Goal: Information Seeking & Learning: Learn about a topic

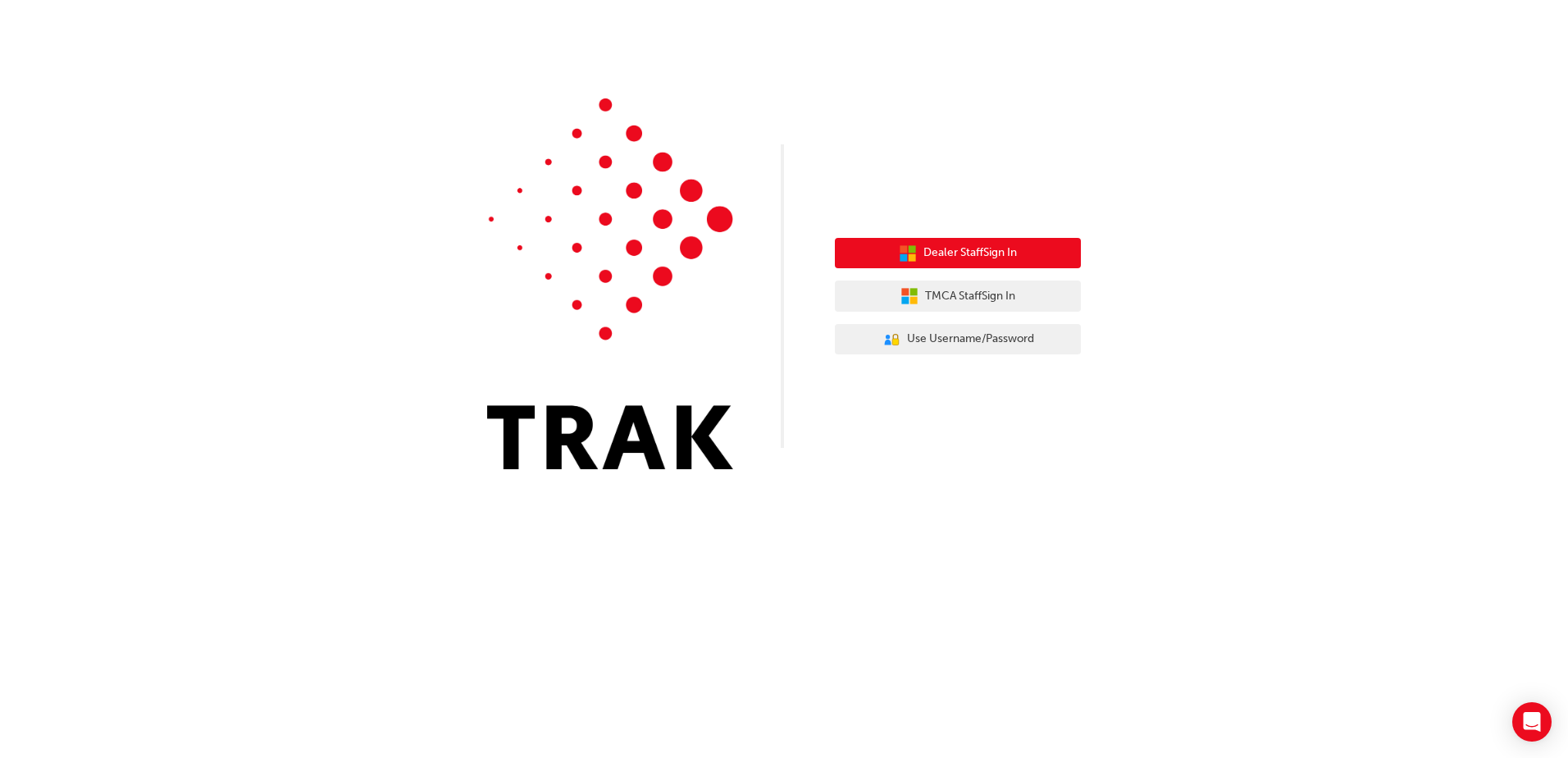
click at [971, 265] on button "Dealer Staff Sign In" at bounding box center [958, 253] width 246 height 31
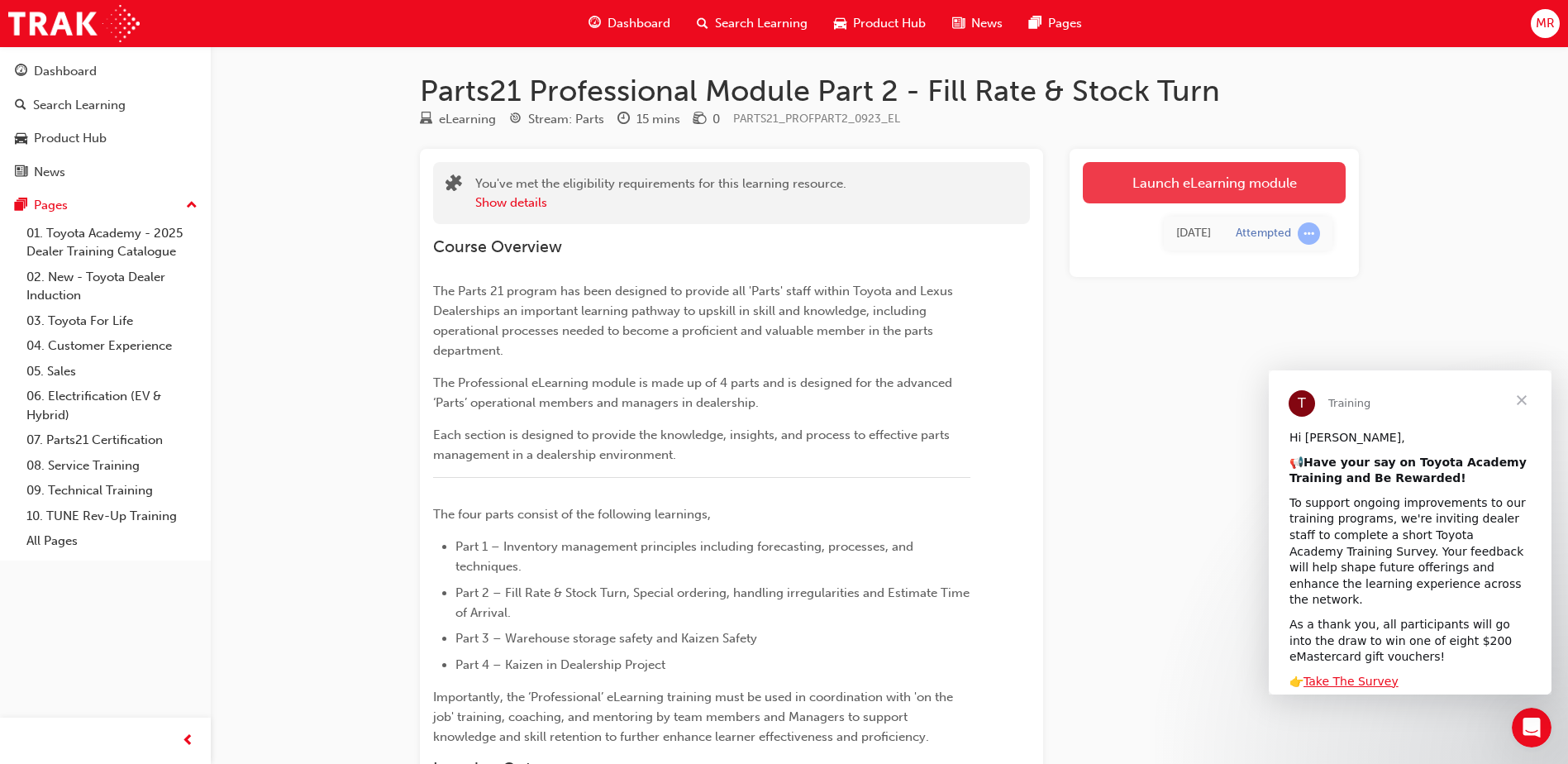
click at [1236, 186] on link "Launch eLearning module" at bounding box center [1214, 183] width 262 height 41
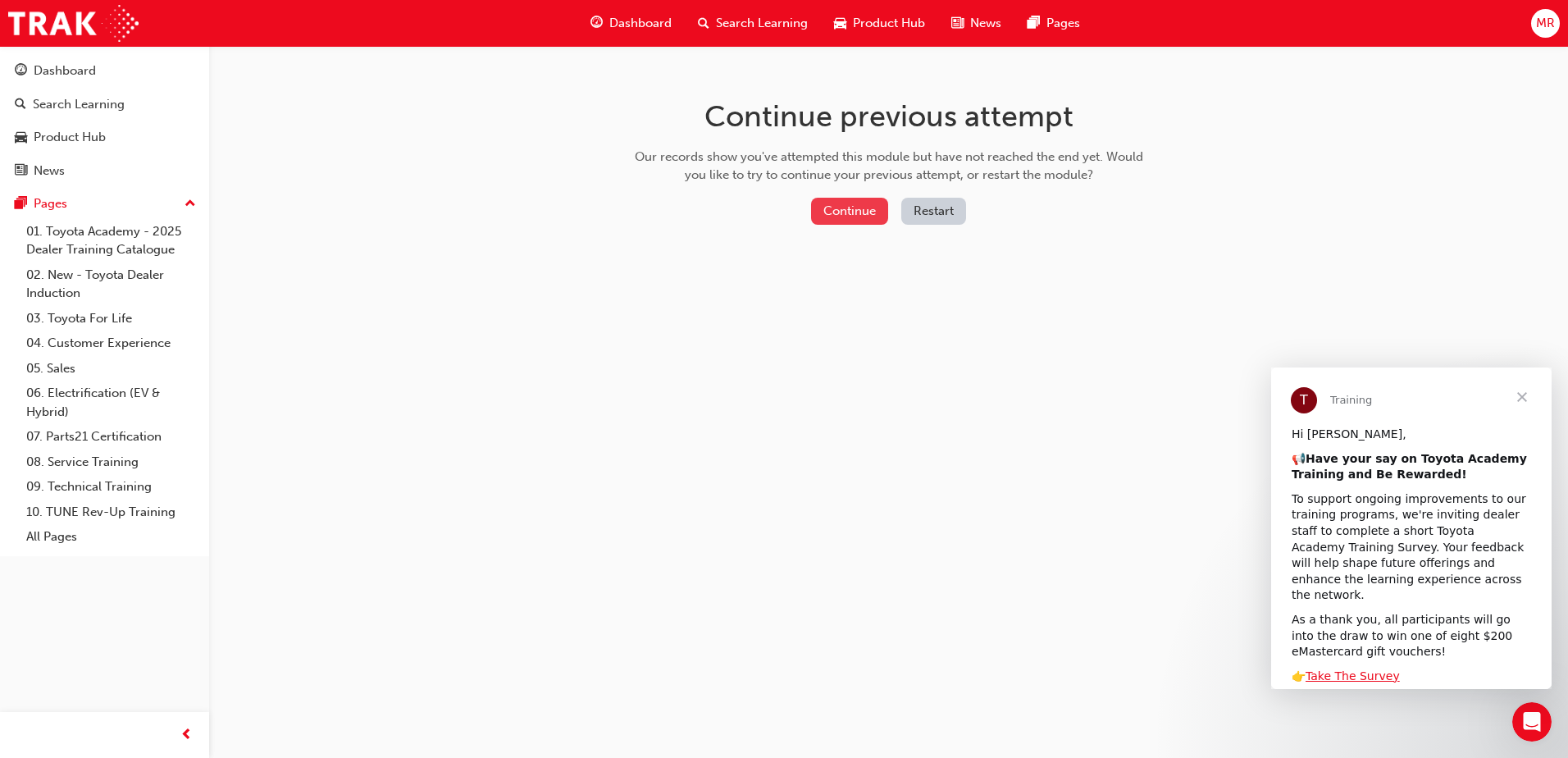
click at [836, 211] on button "Continue" at bounding box center [849, 211] width 77 height 27
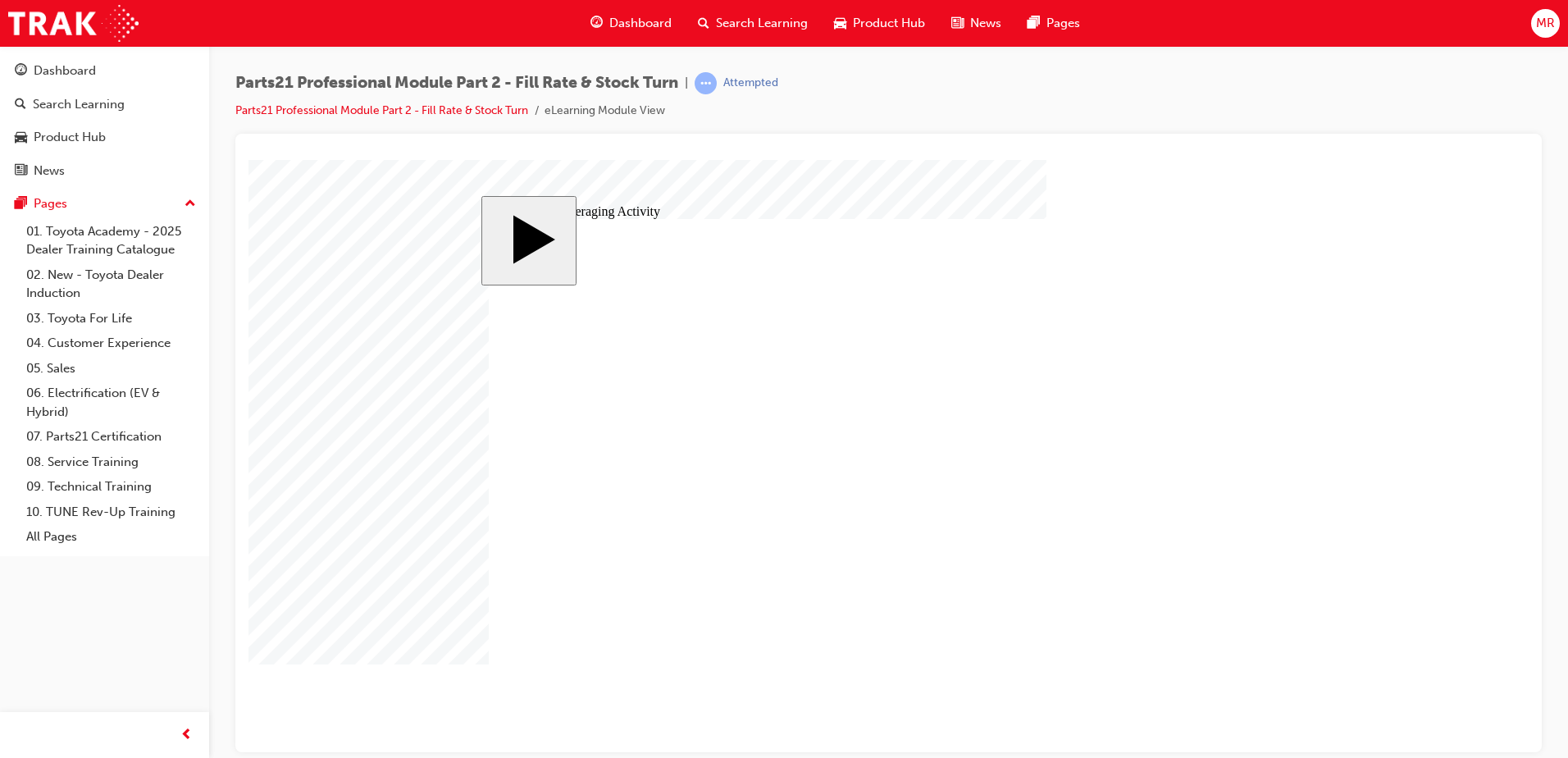
click at [482, 472] on div "slide: Simple Averaging Activity MENU Rectangle 6 HELP Rectangle 6 EXIT Rectang…" at bounding box center [889, 456] width 814 height 521
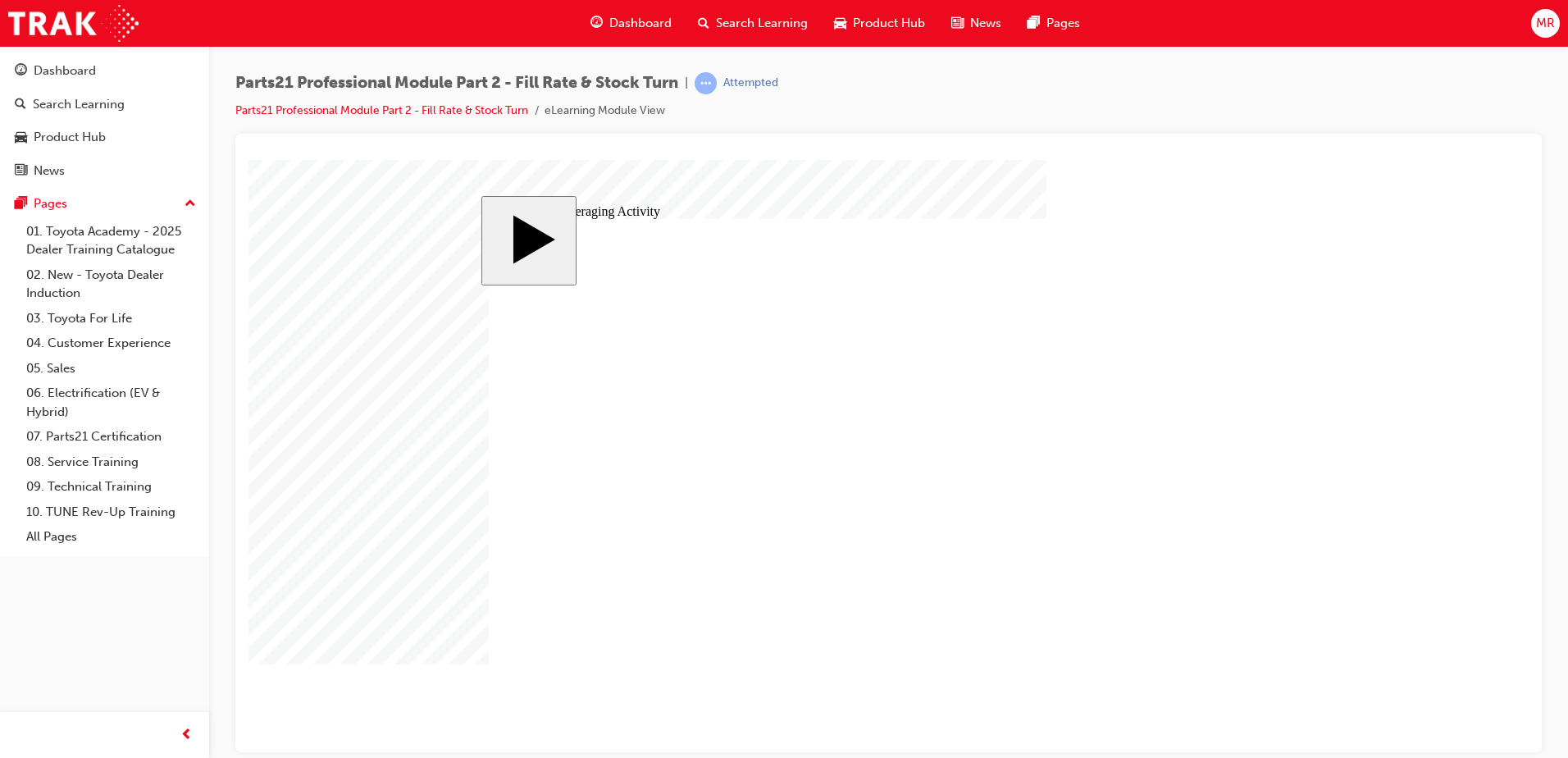
drag, startPoint x: 569, startPoint y: 535, endPoint x: 736, endPoint y: 541, distance: 167.1
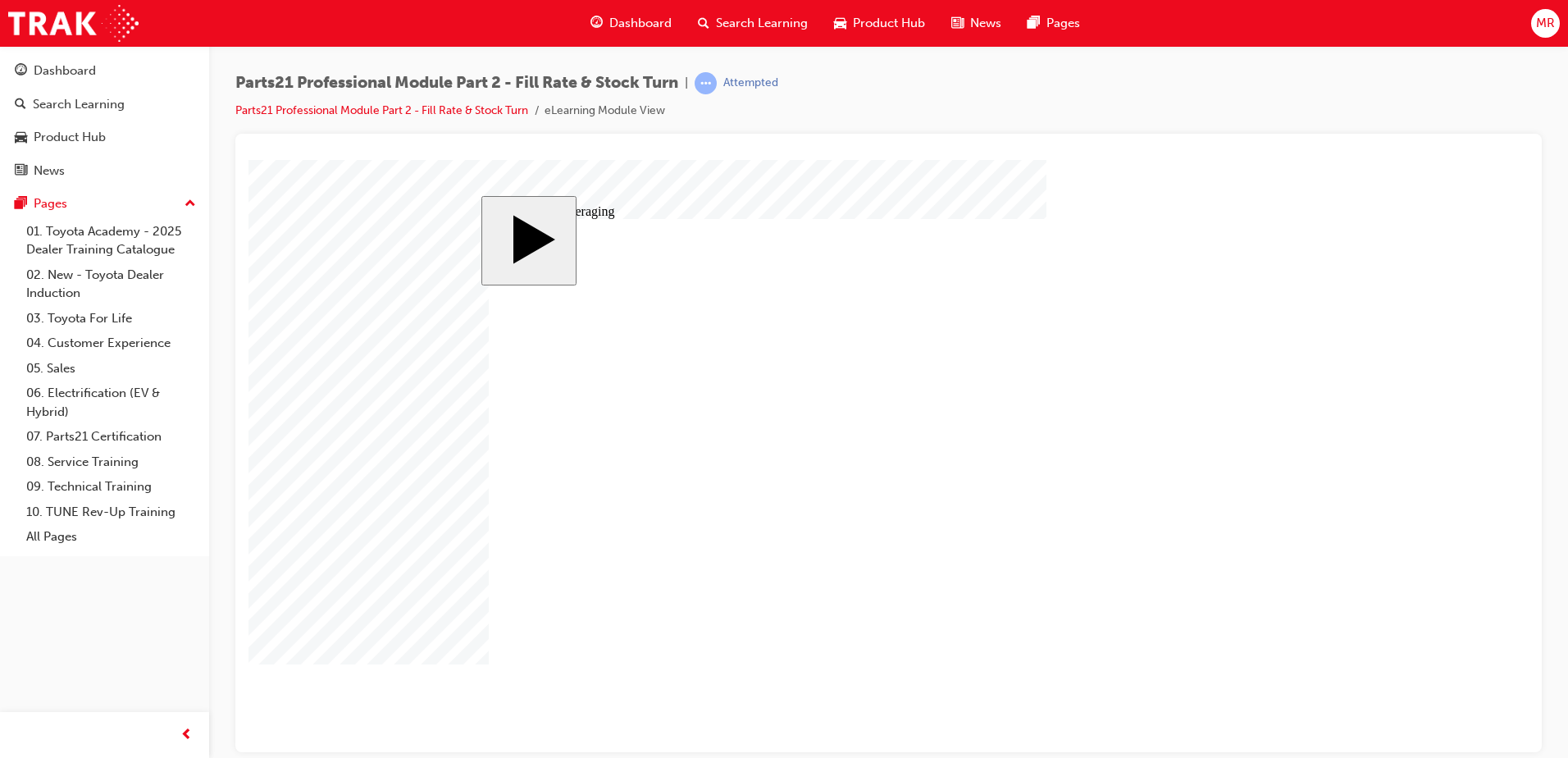
drag, startPoint x: 726, startPoint y: 530, endPoint x: 712, endPoint y: 507, distance: 26.9
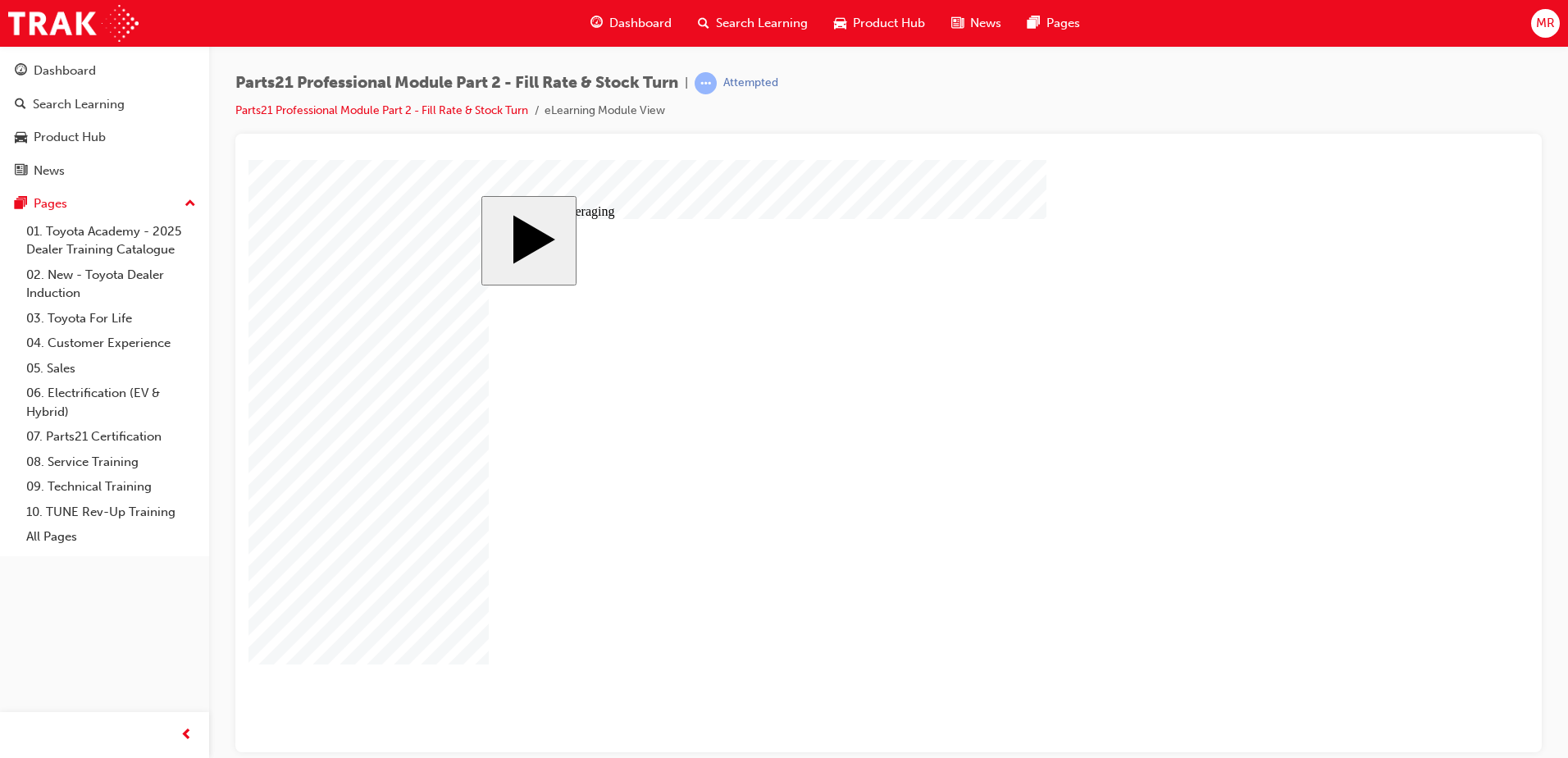
drag, startPoint x: 703, startPoint y: 521, endPoint x: 694, endPoint y: 563, distance: 43.0
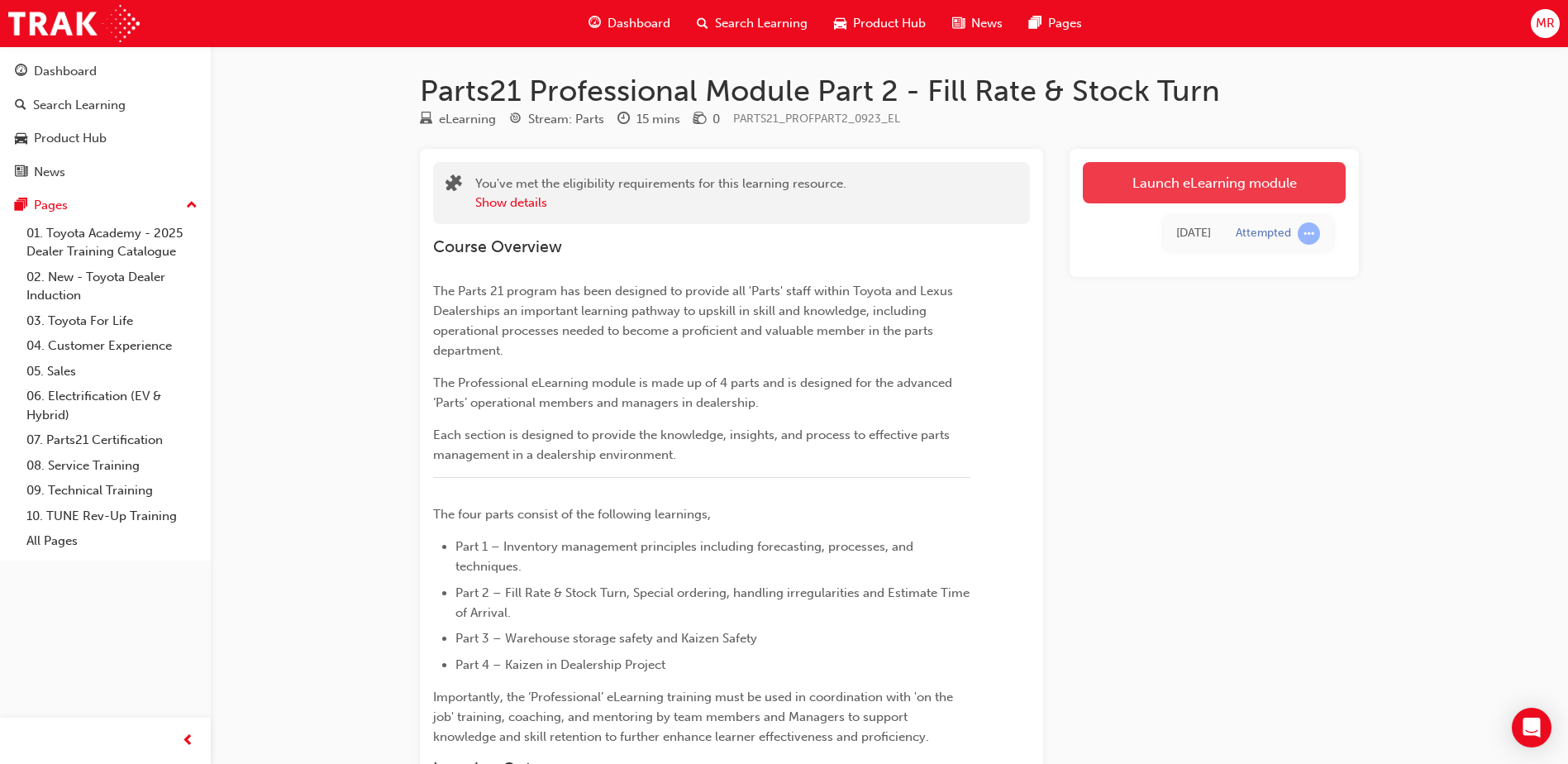
click at [1200, 174] on link "Launch eLearning module" at bounding box center [1214, 183] width 262 height 41
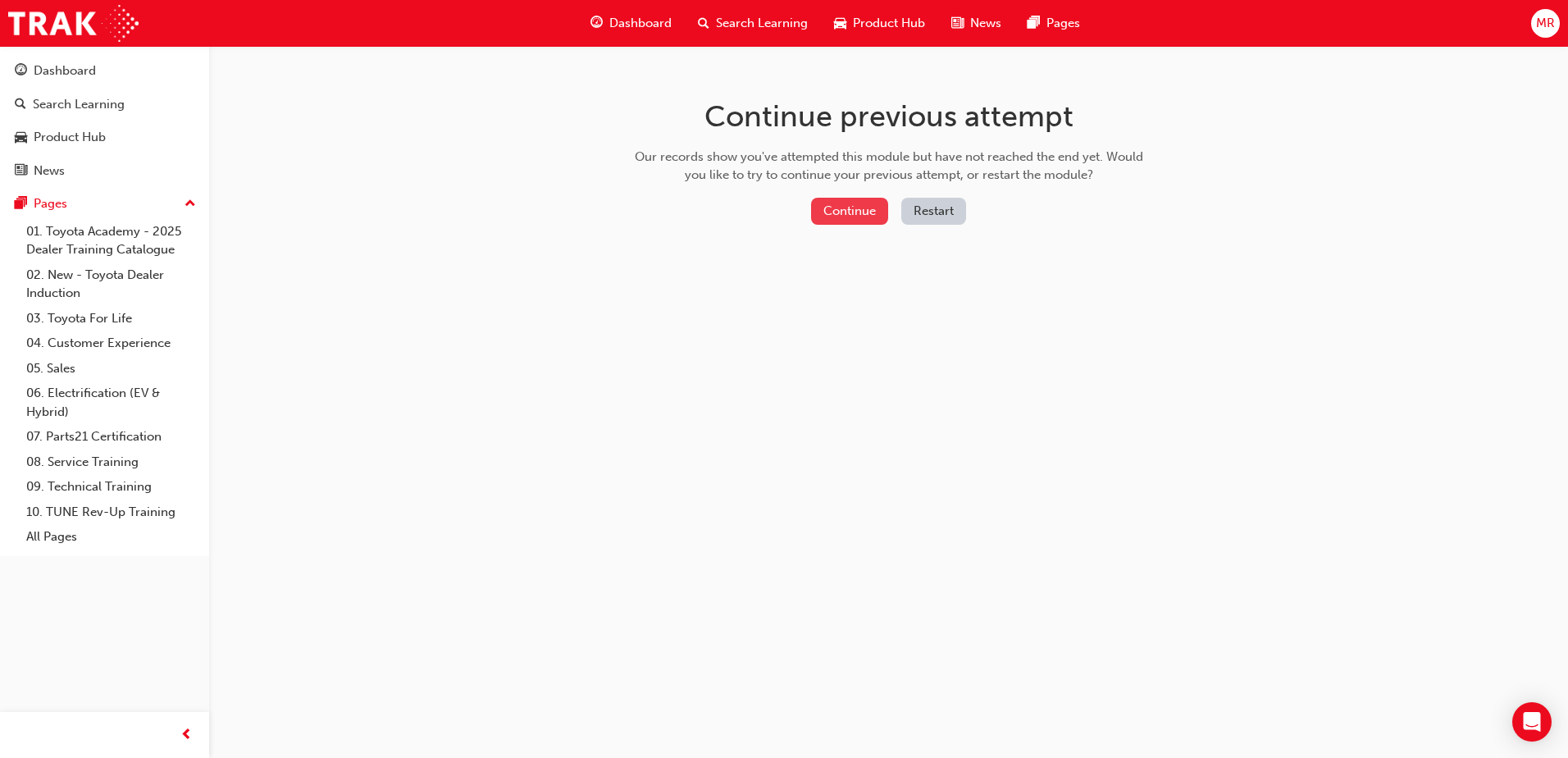
click at [850, 220] on button "Continue" at bounding box center [849, 211] width 77 height 27
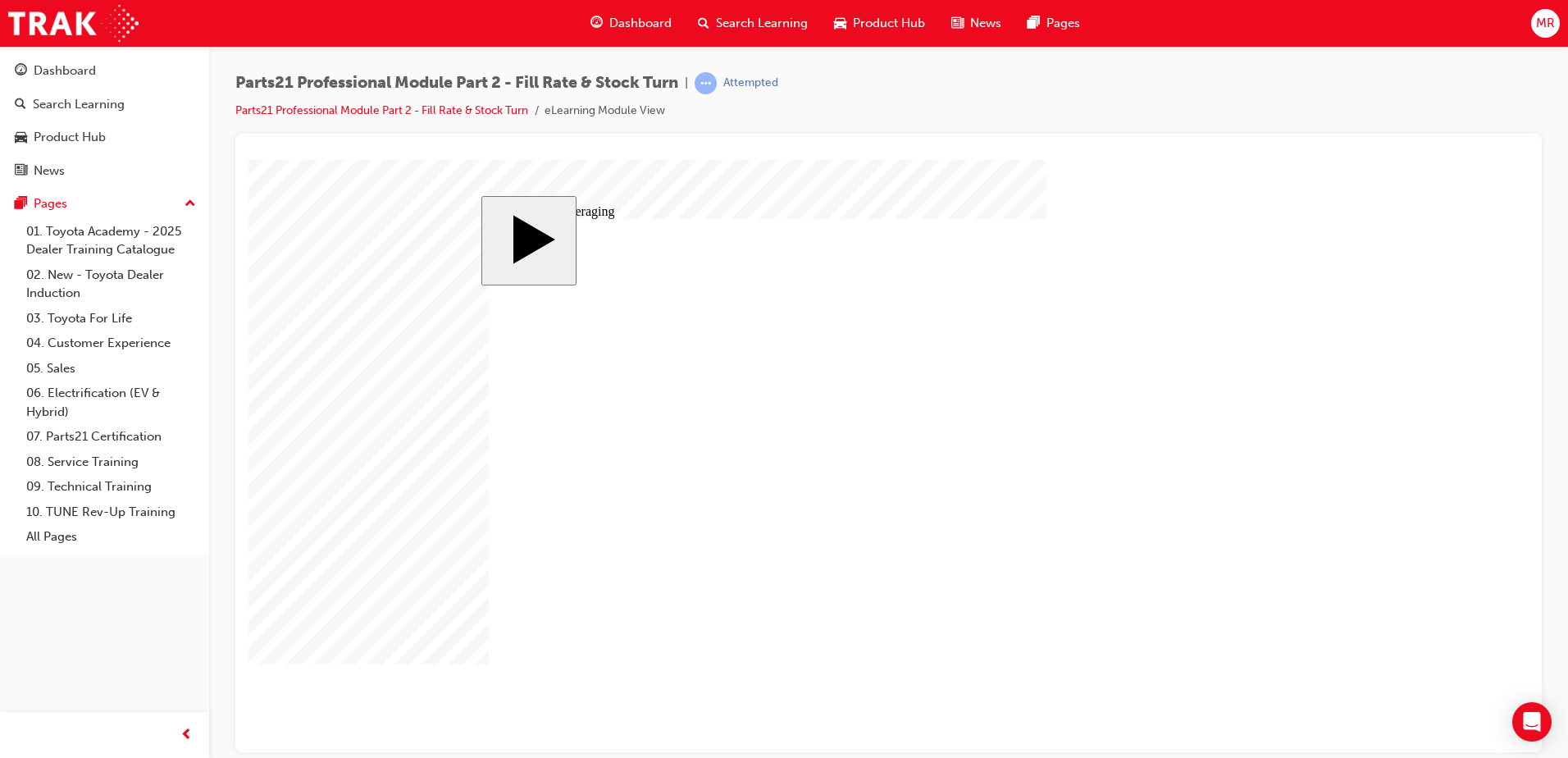
drag, startPoint x: 558, startPoint y: 540, endPoint x: 585, endPoint y: 549, distance: 28.5
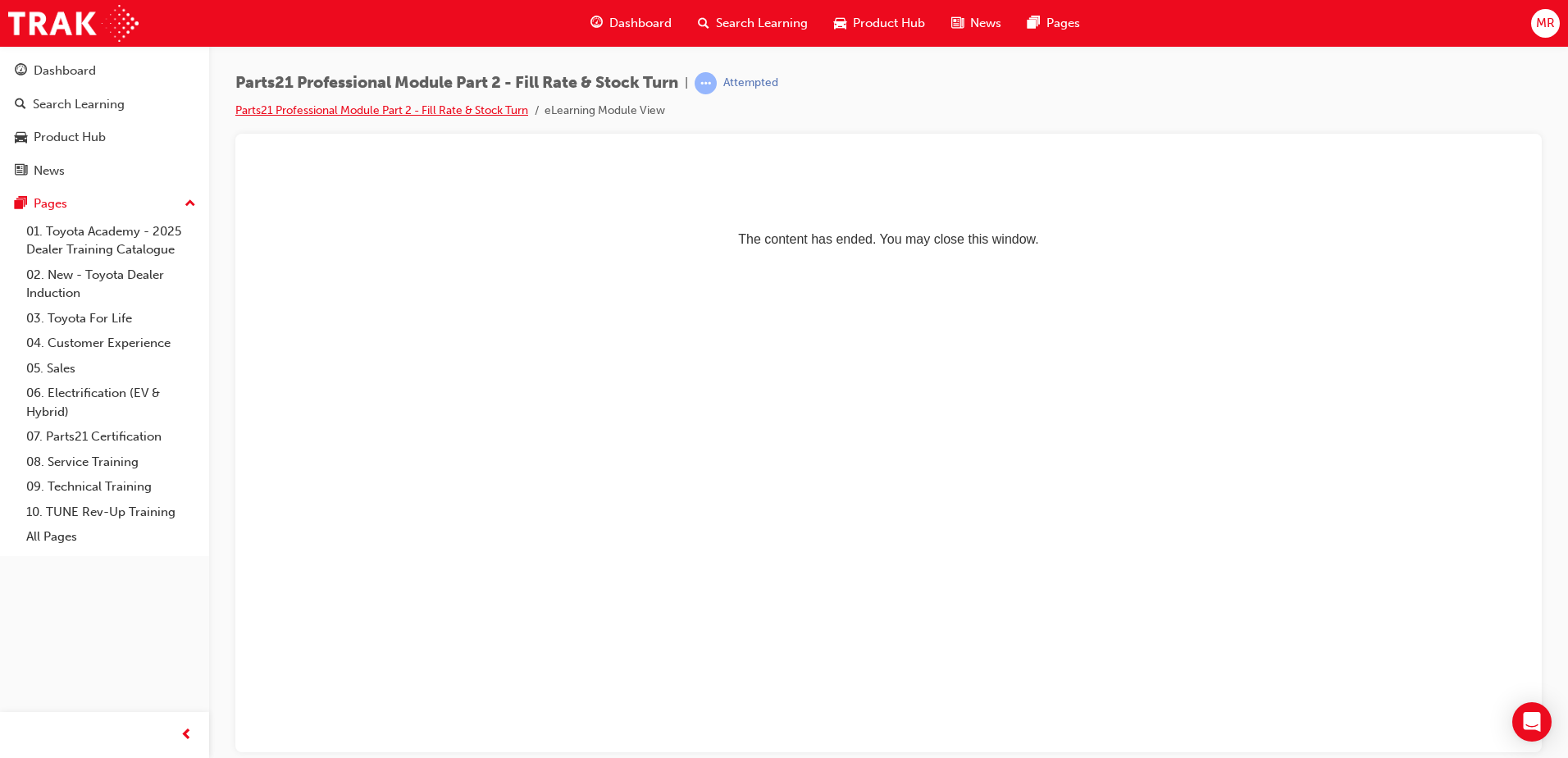
click at [460, 111] on link "Parts21 Professional Module Part 2 - Fill Rate & Stock Turn" at bounding box center [381, 110] width 293 height 14
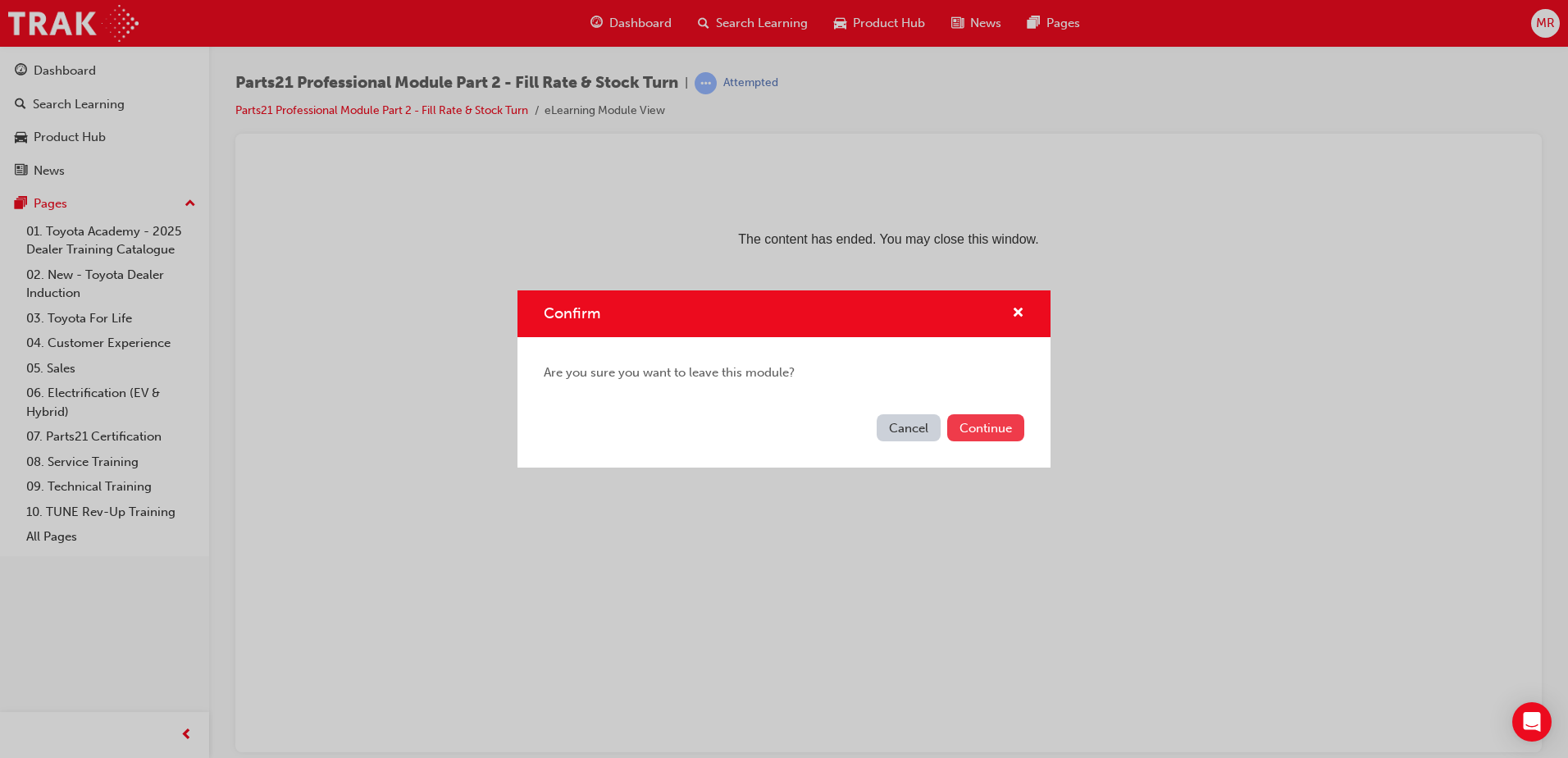
click at [988, 428] on button "Continue" at bounding box center [986, 428] width 77 height 27
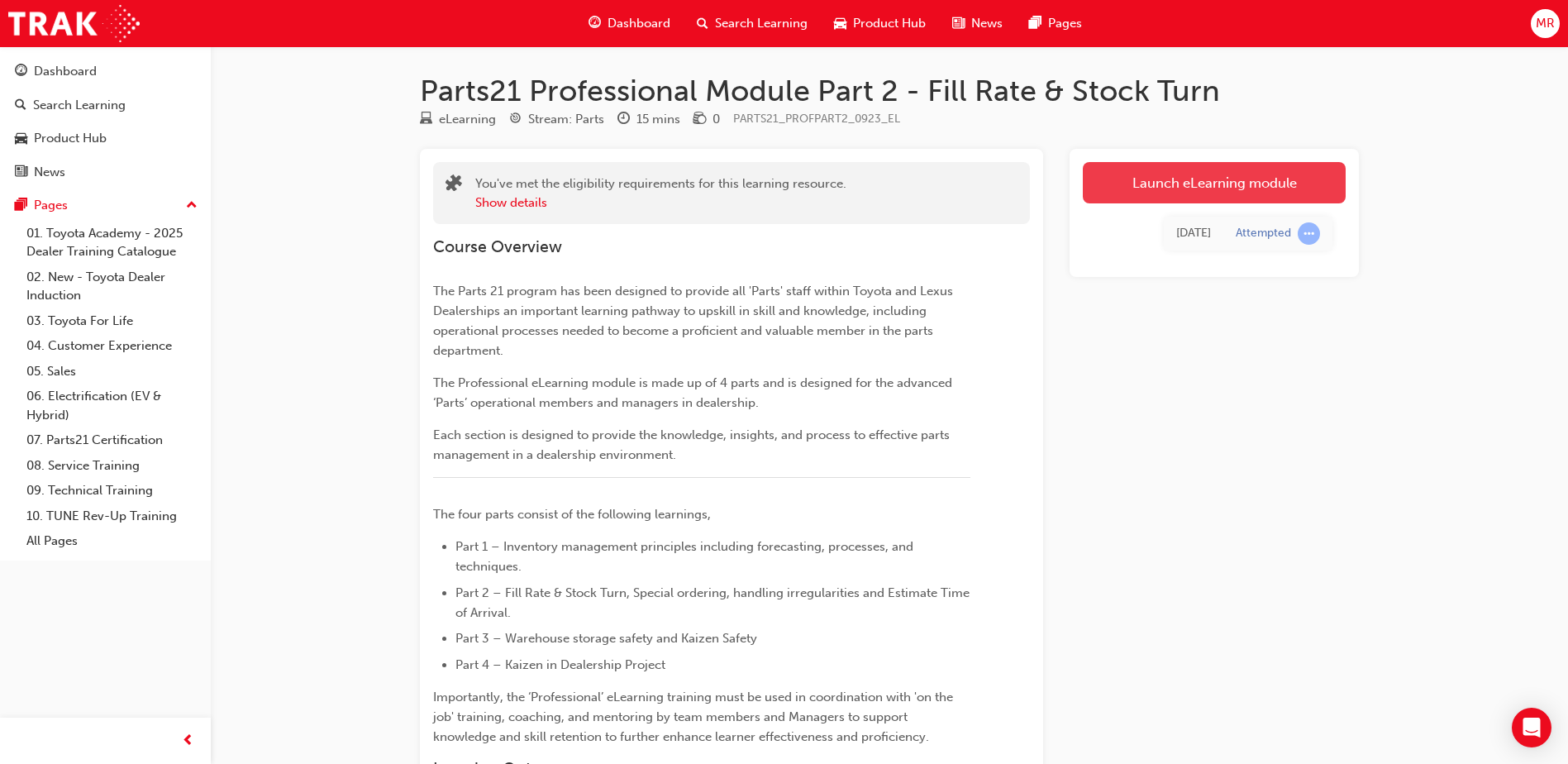
click at [1201, 188] on link "Launch eLearning module" at bounding box center [1214, 183] width 262 height 41
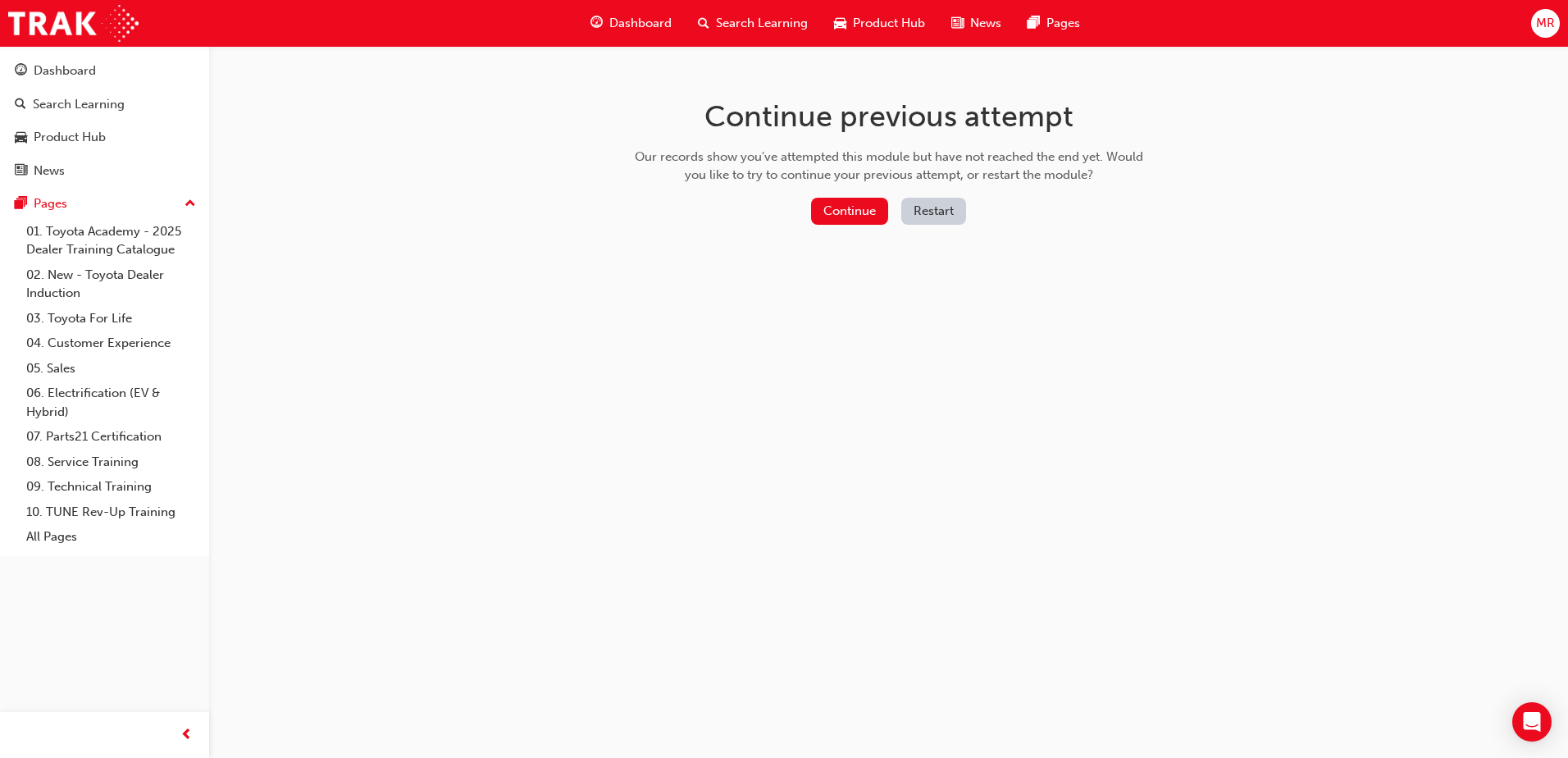
click at [921, 214] on button "Restart" at bounding box center [933, 211] width 64 height 27
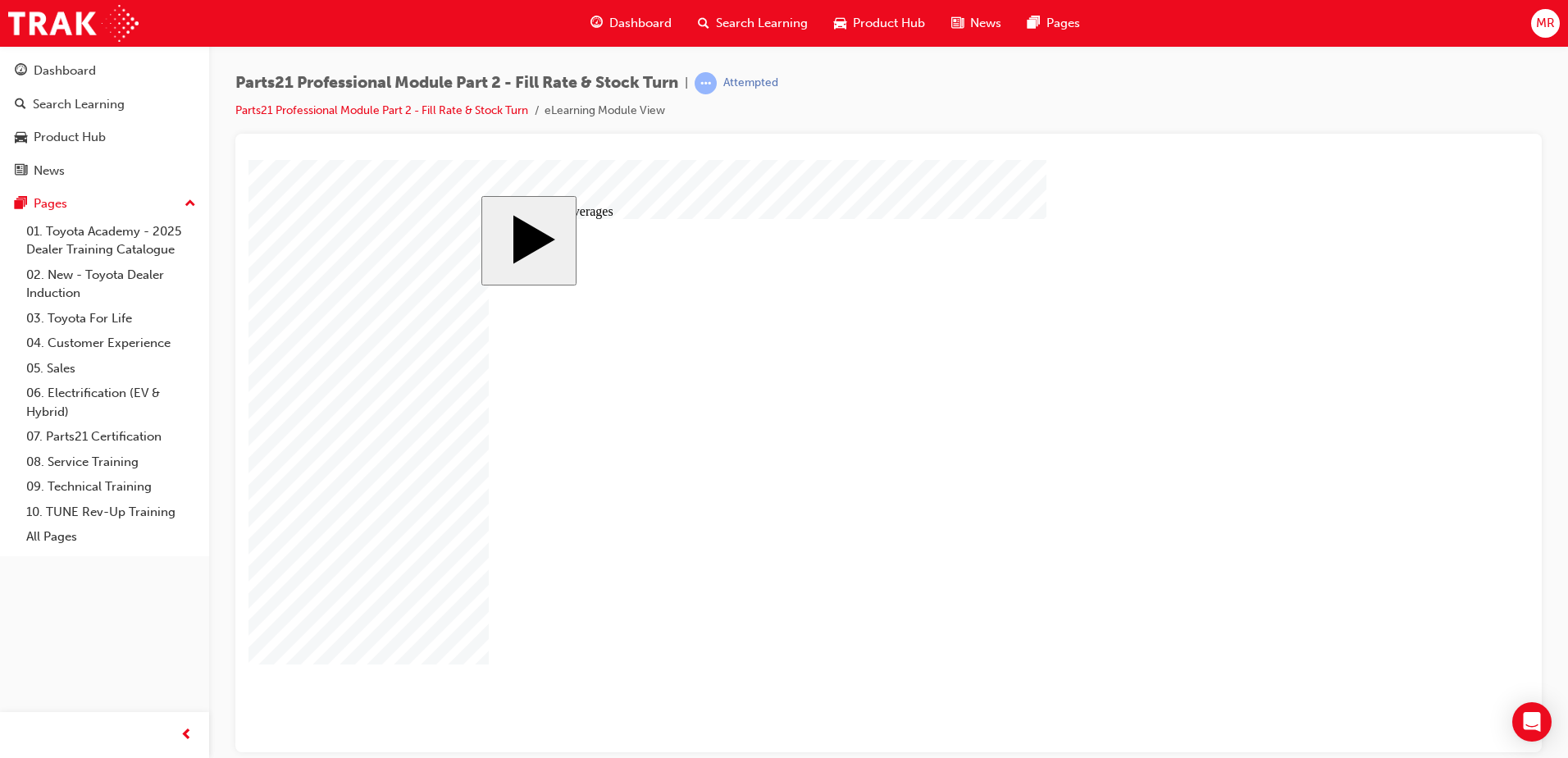
checkbox input "true"
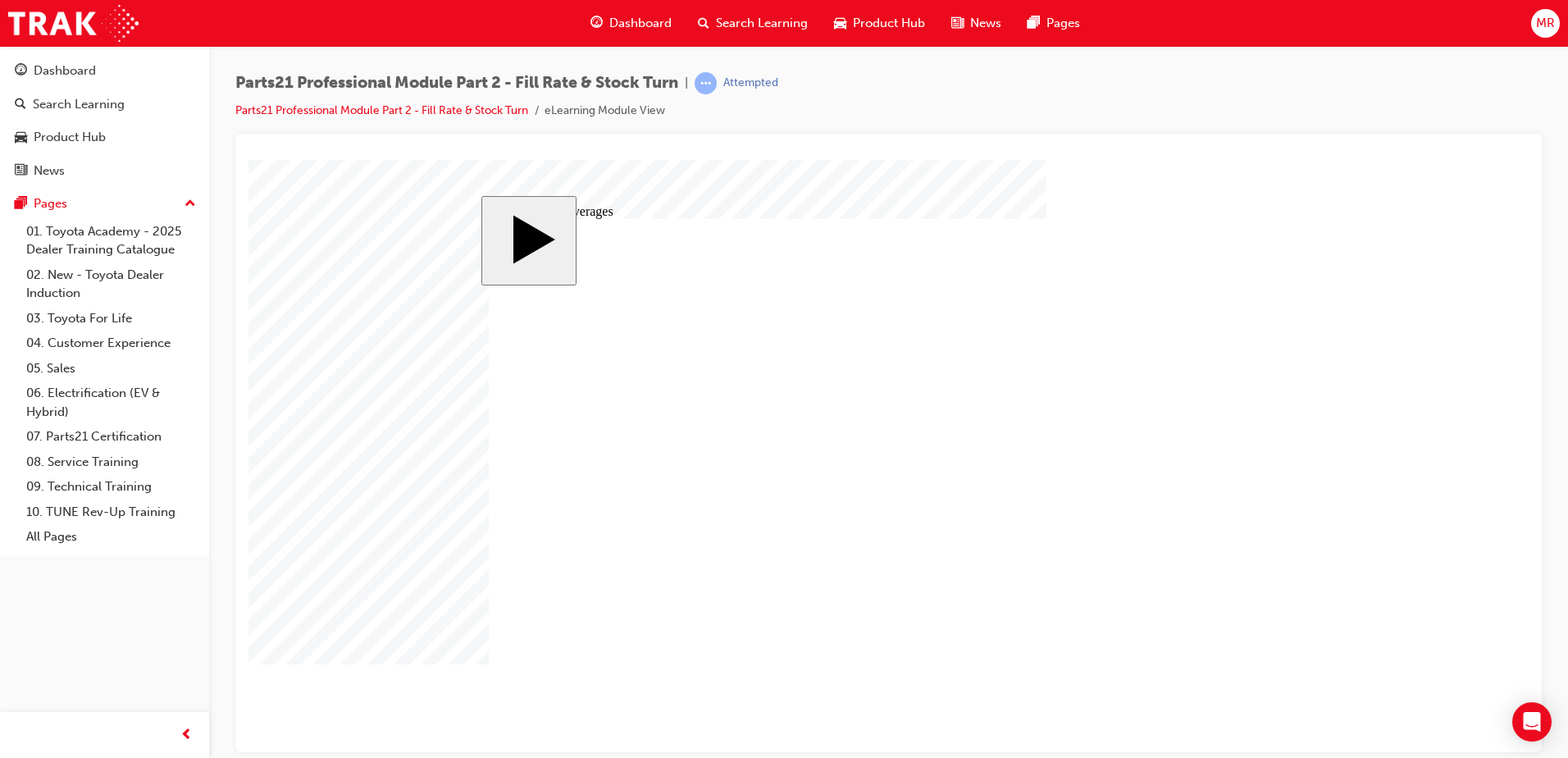
checkbox input "true"
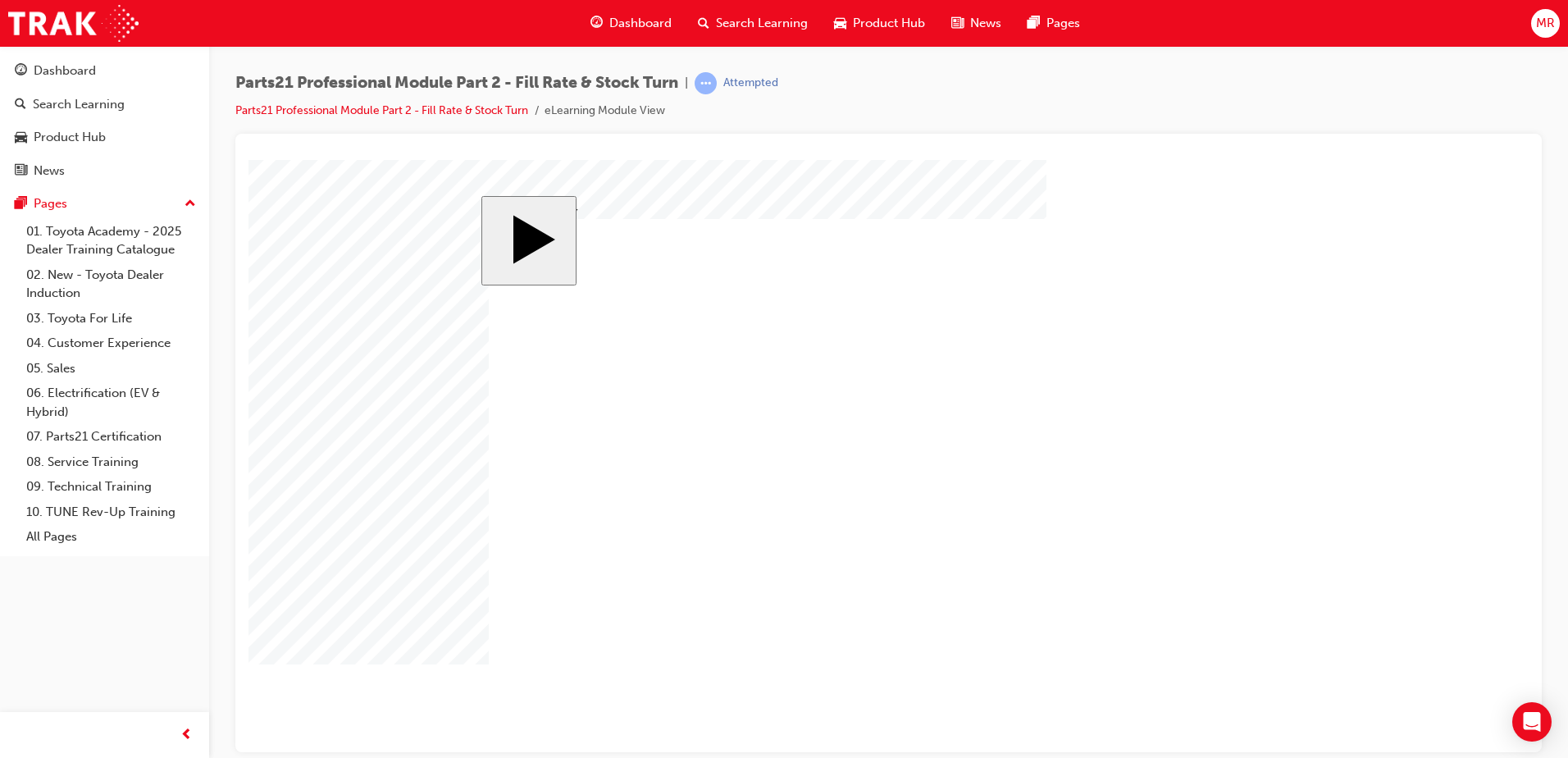
checkbox input "true"
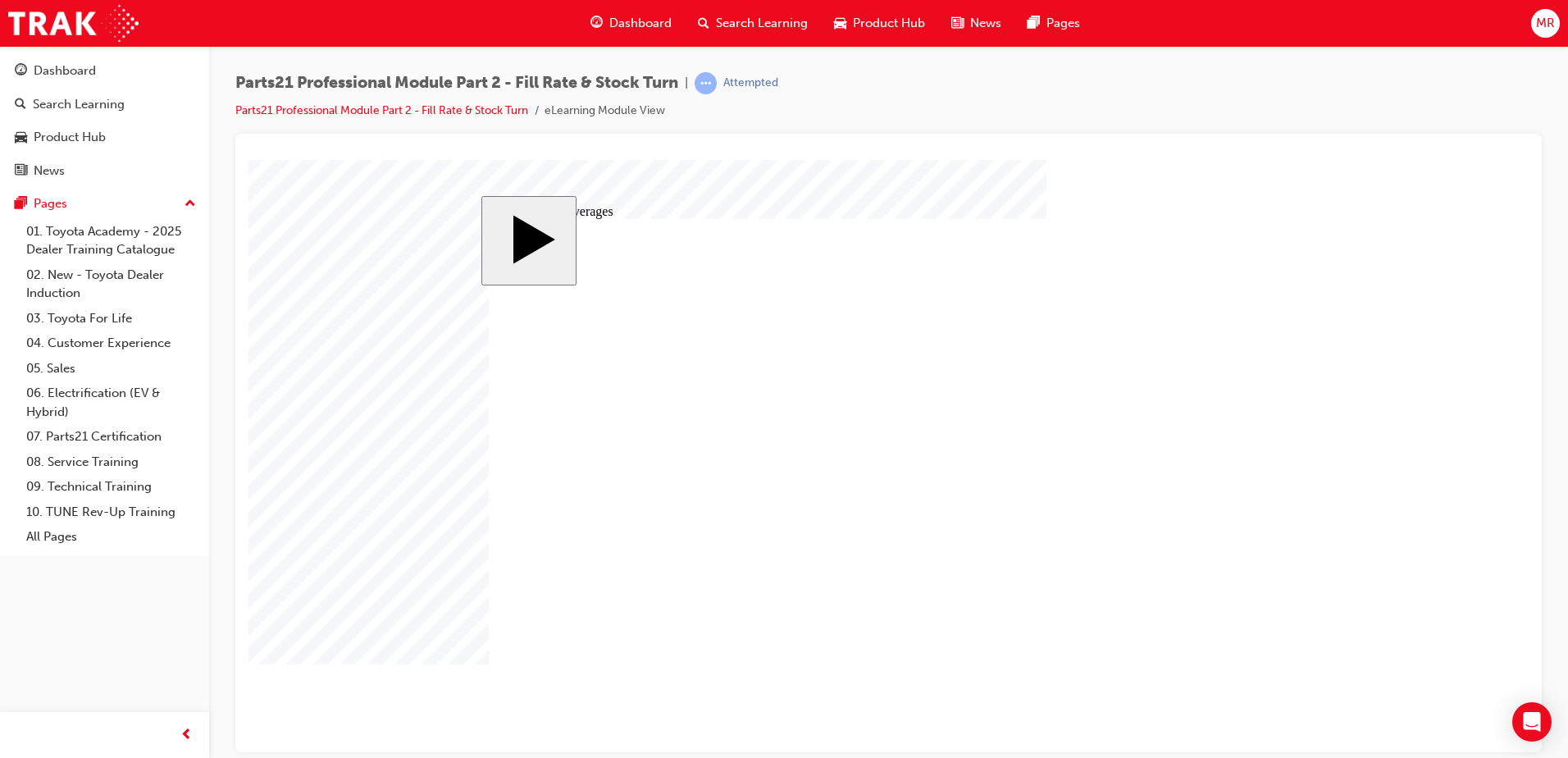
click at [1300, 679] on body "slide: Moving Averages 50 55 70 75 MENU Rectangle 6 HELP Rectangle 6 EXIT Recta…" at bounding box center [889, 456] width 1281 height 592
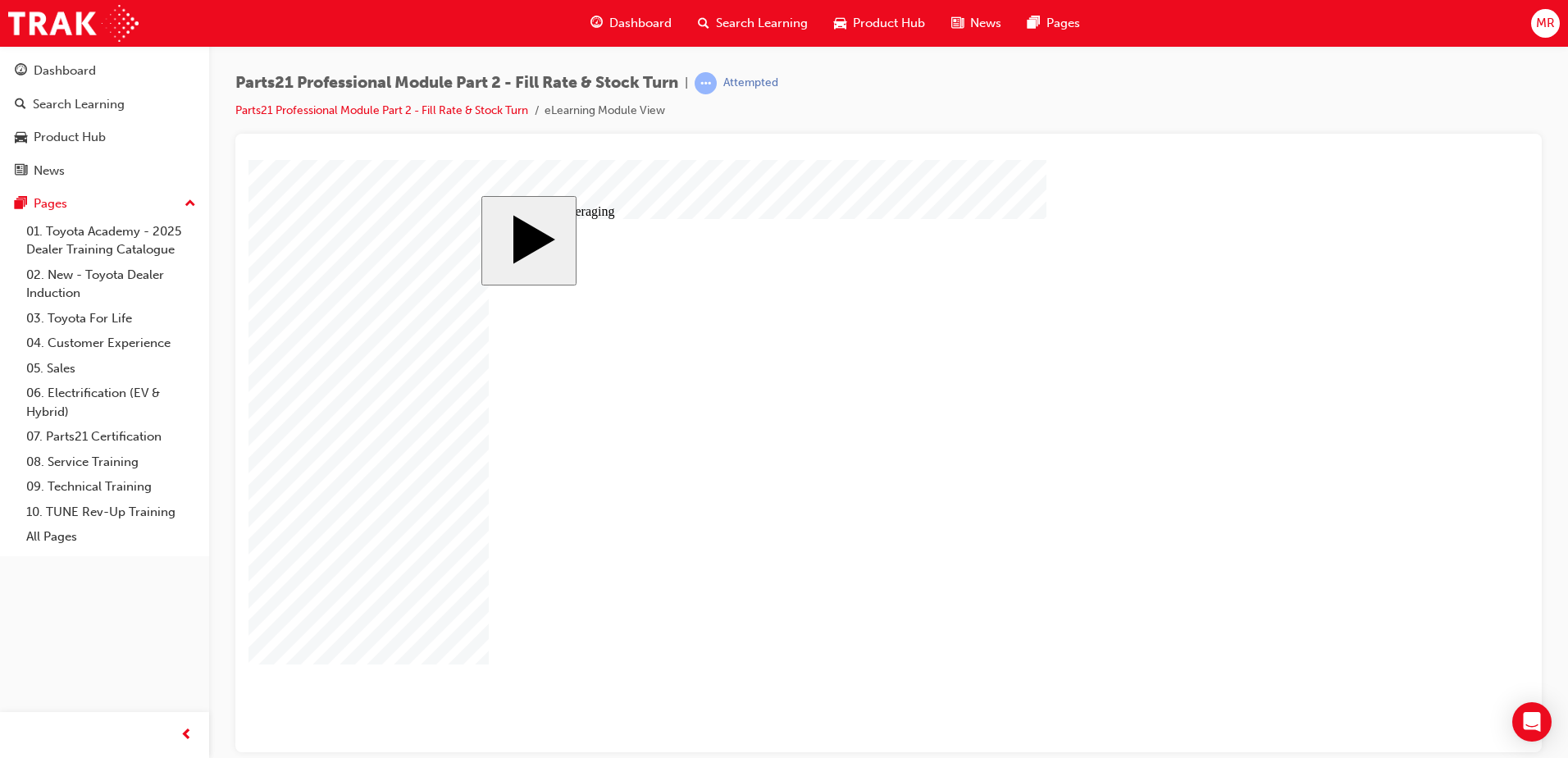
click at [441, 559] on body "slide: Simple Averaging MENU Rectangle 6 HELP Rectangle 6 EXIT Rectangle 6 Fill…" at bounding box center [889, 456] width 1281 height 592
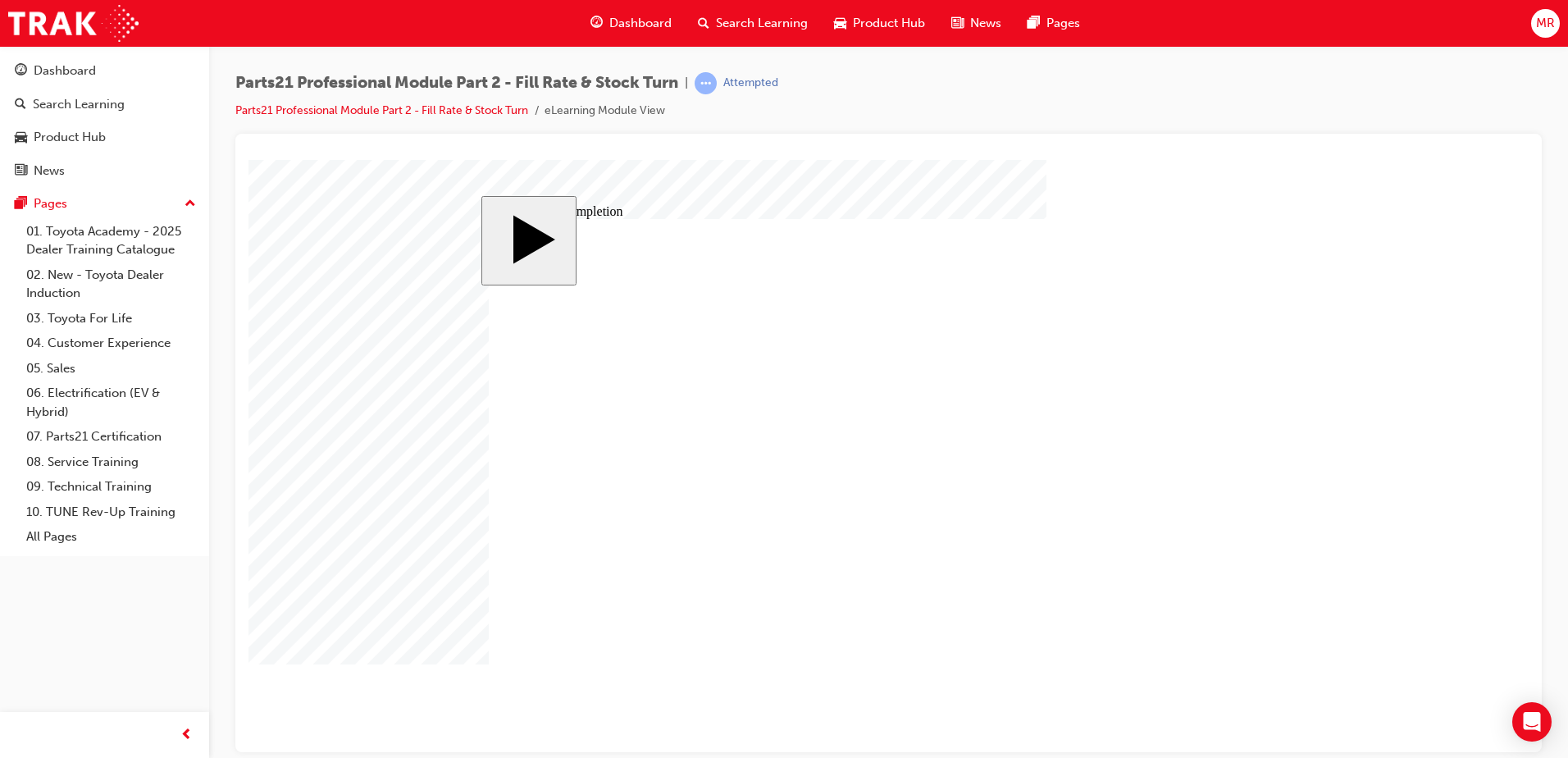
checkbox input "true"
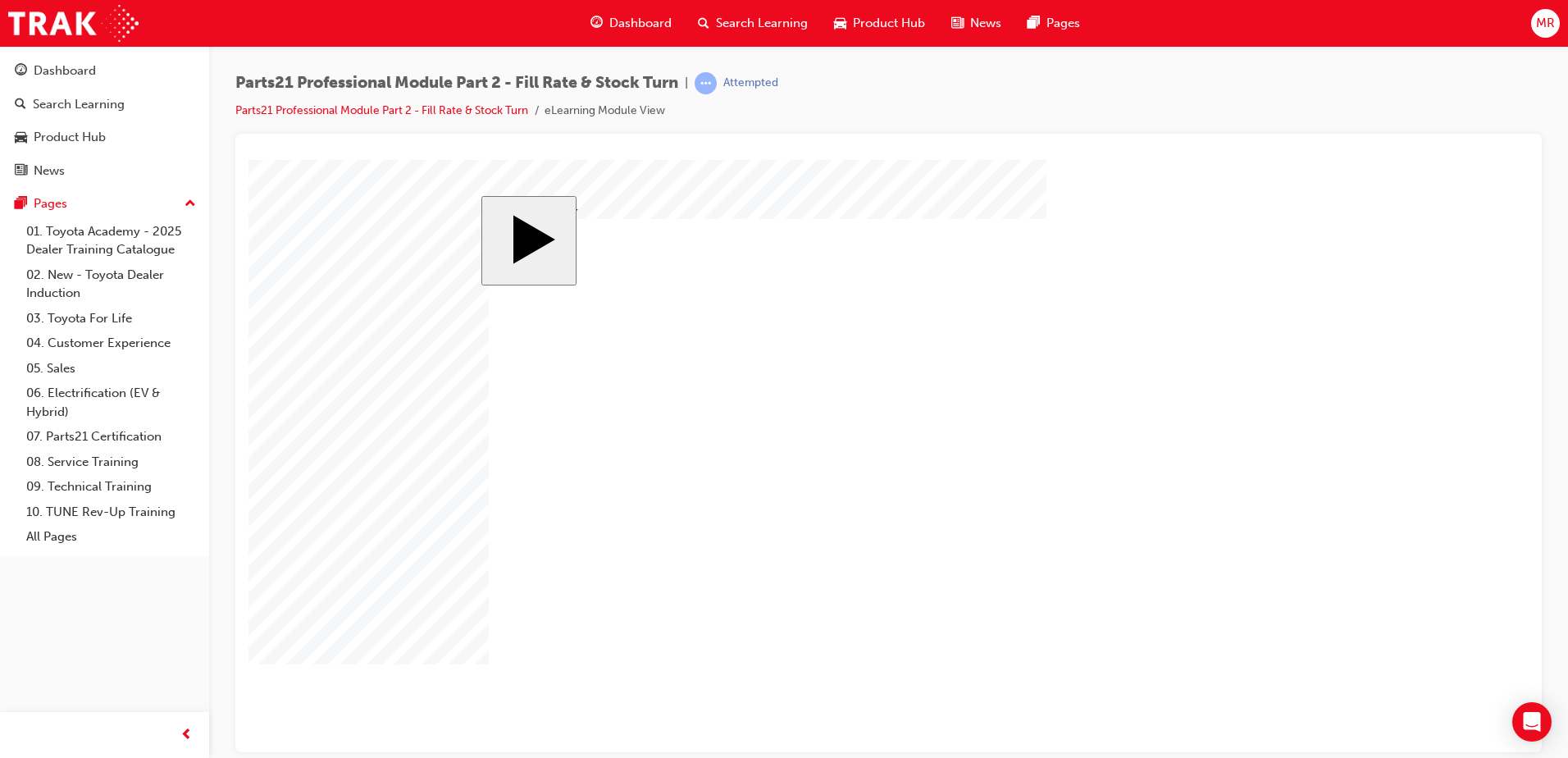
checkbox input "true"
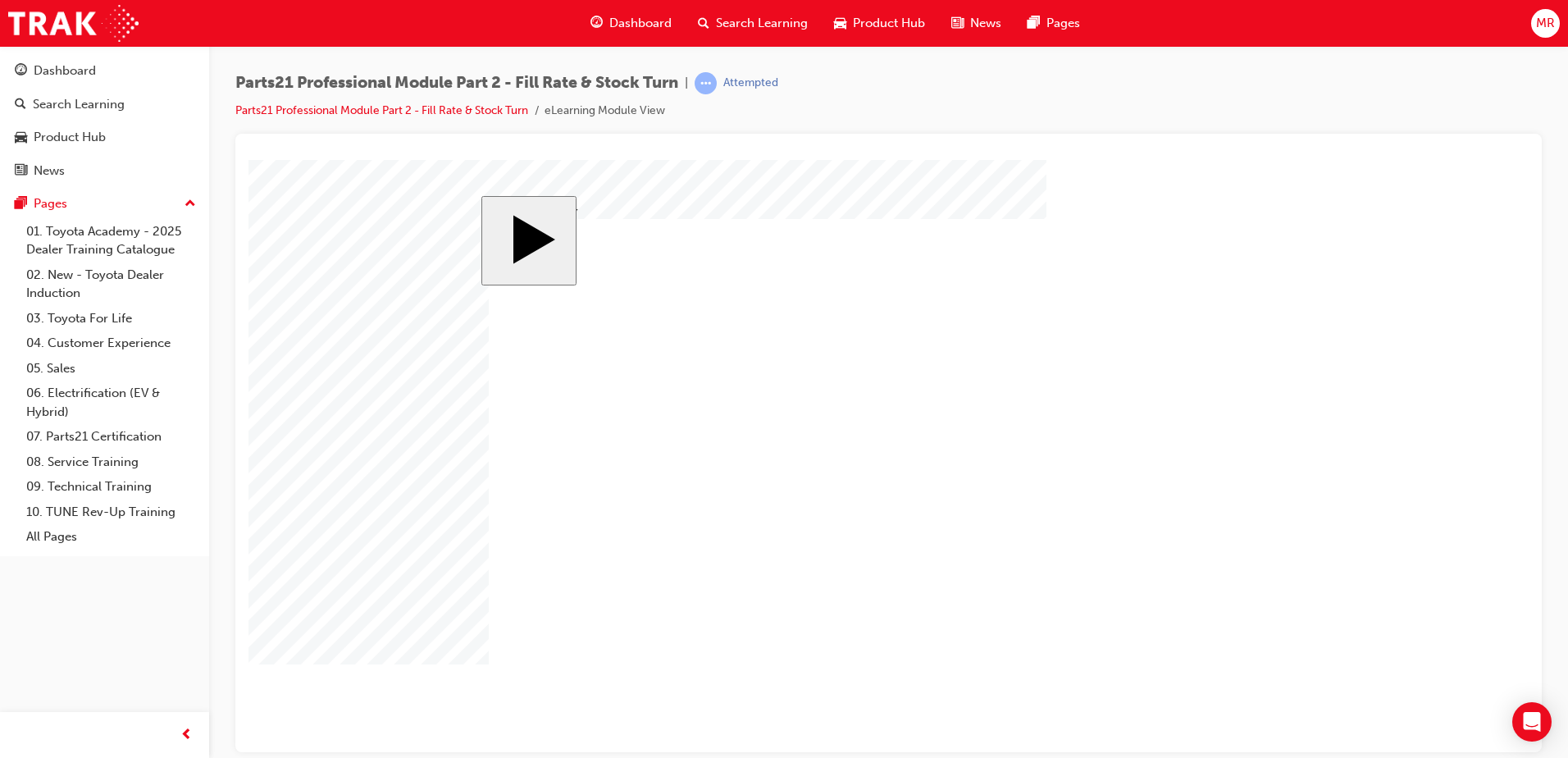
checkbox input "false"
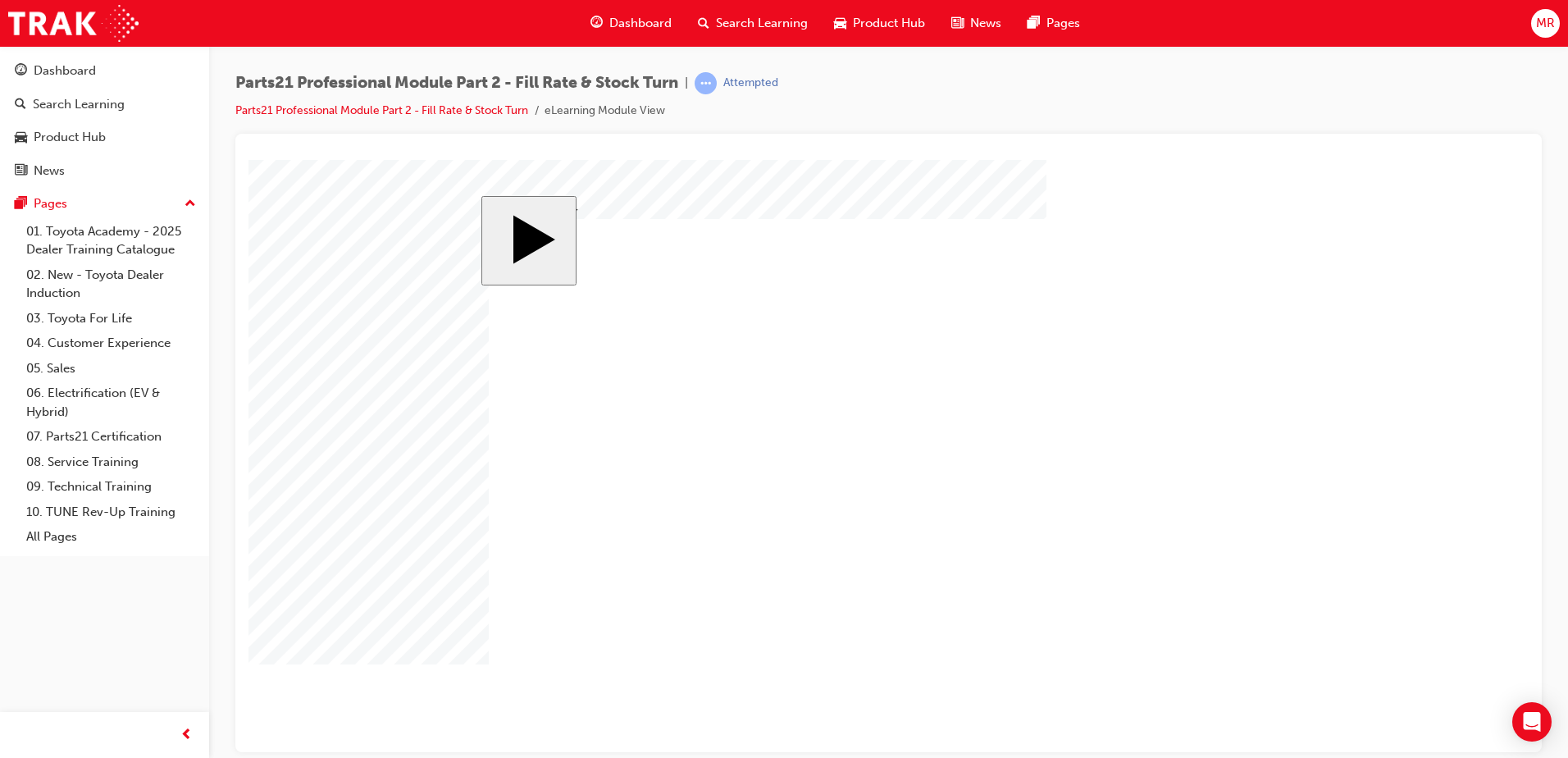
checkbox input "true"
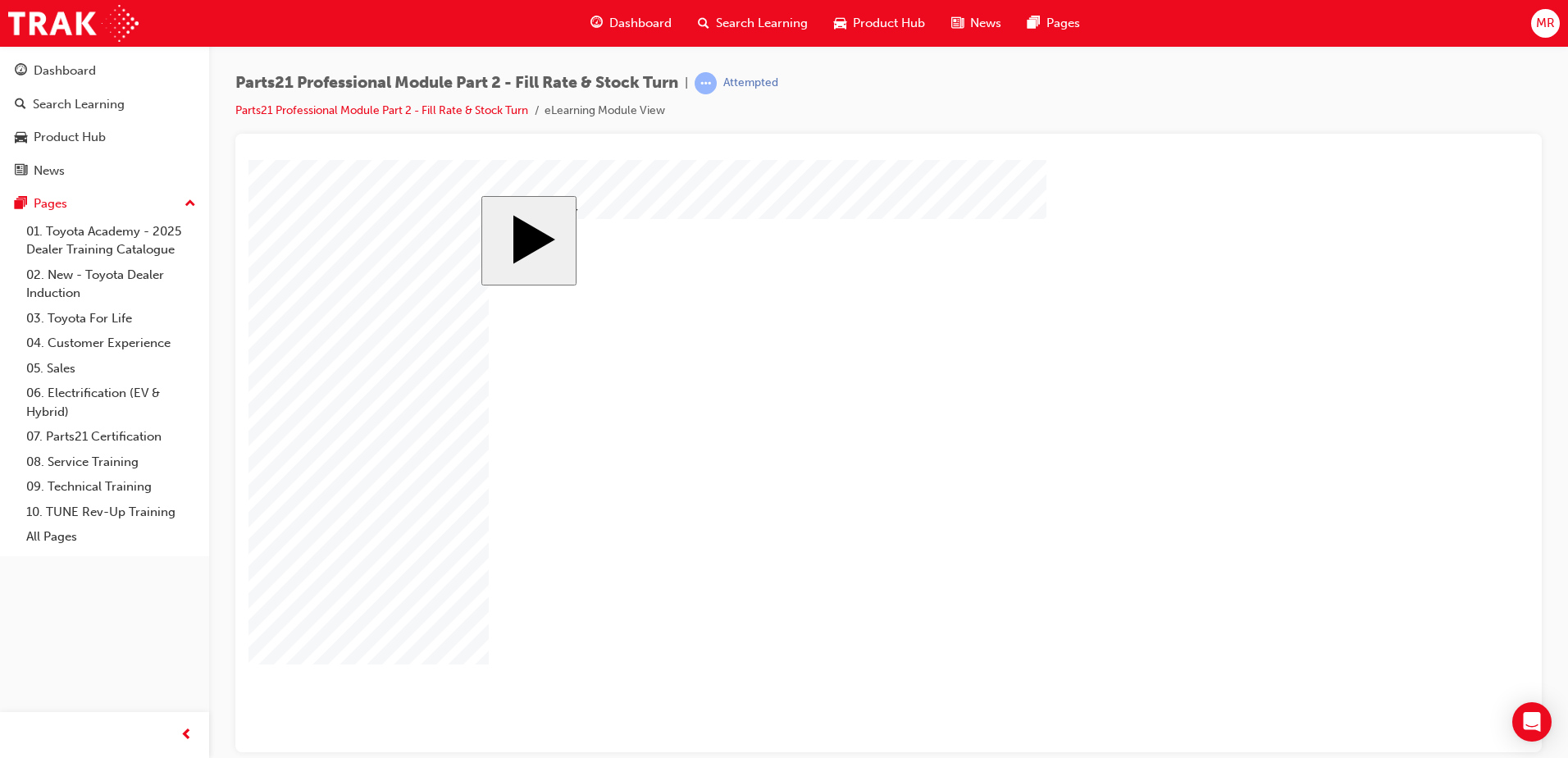
checkbox input "false"
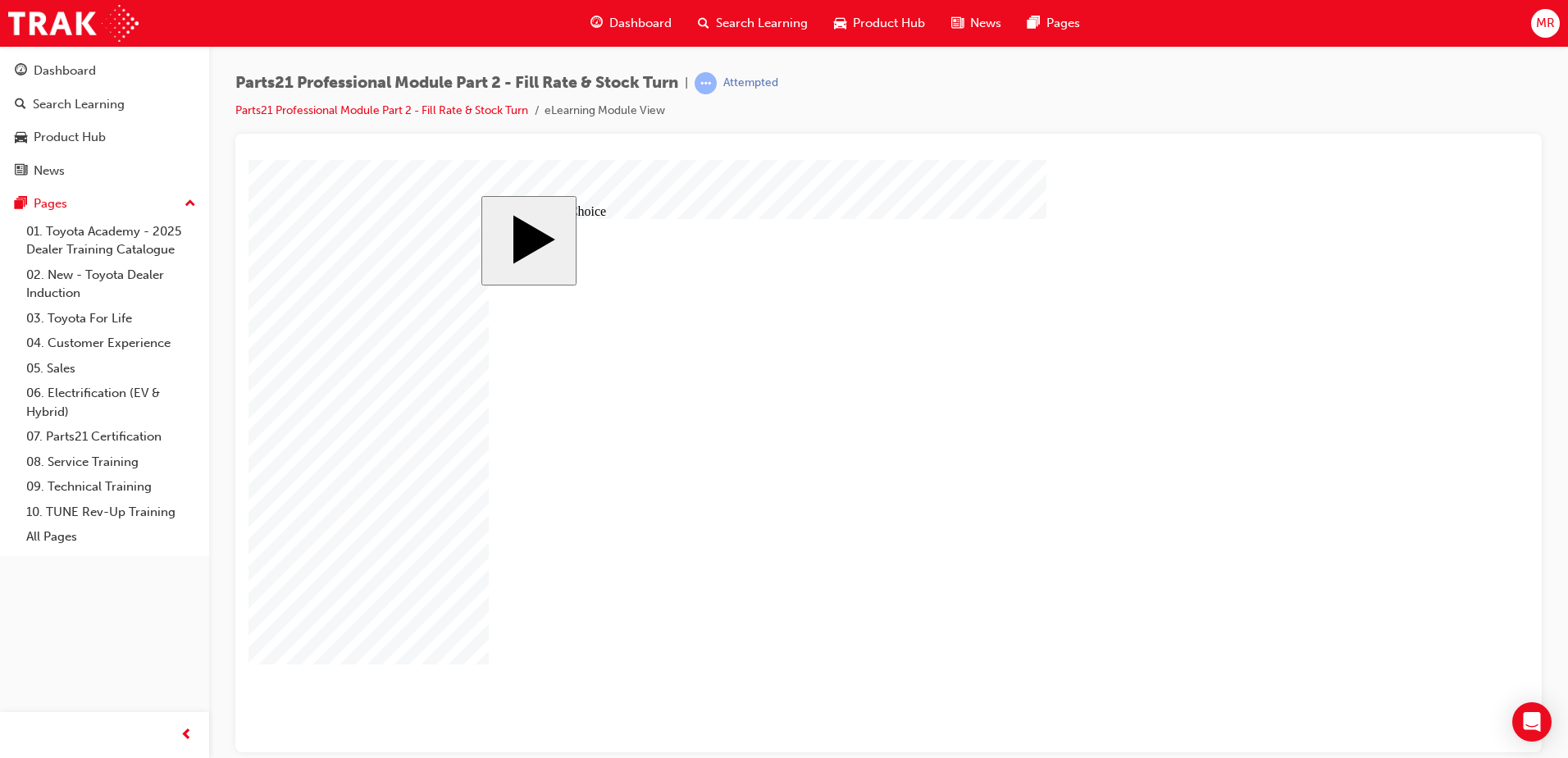
radio input "true"
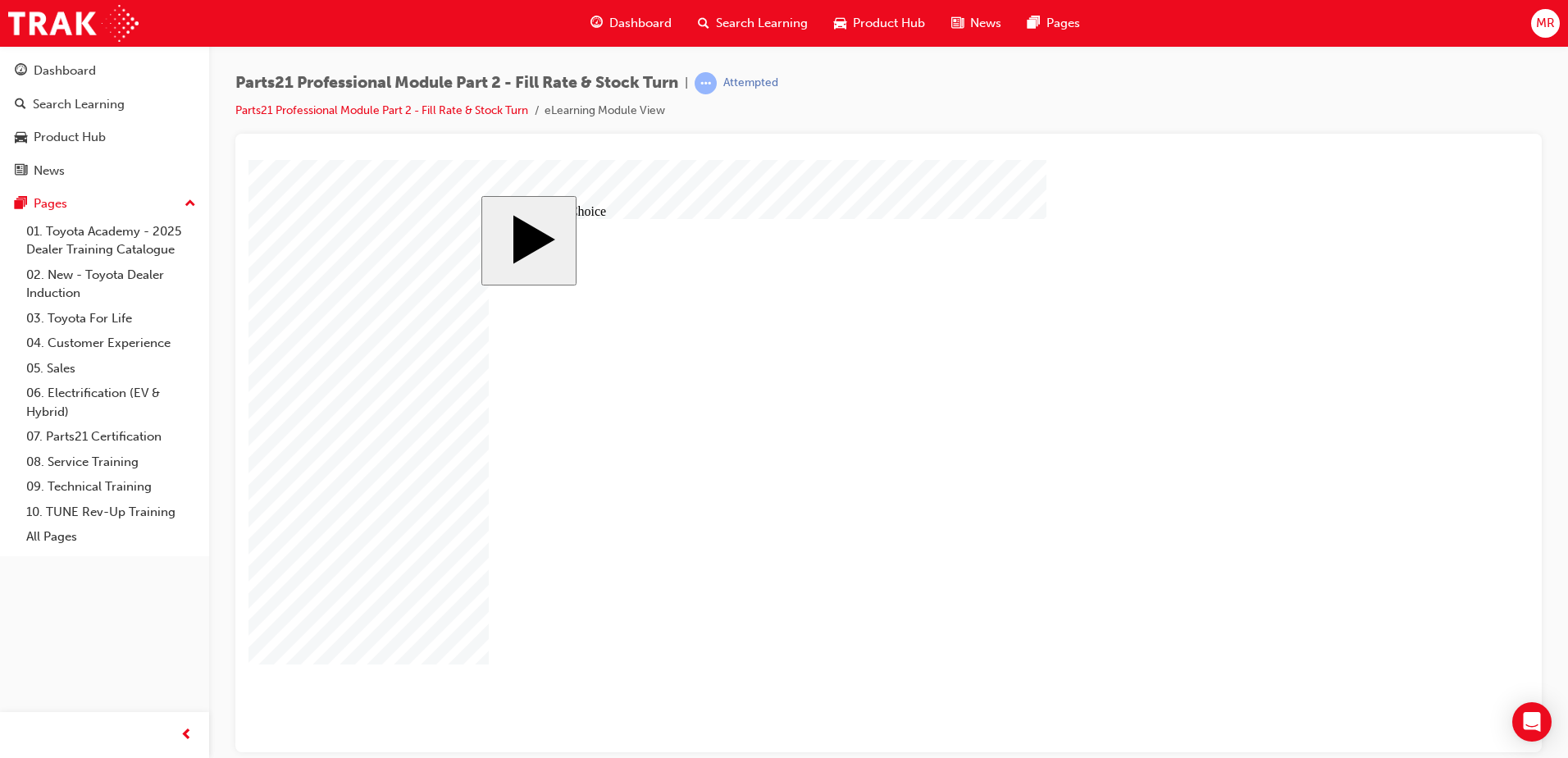
drag, startPoint x: 1016, startPoint y: 529, endPoint x: 998, endPoint y: 530, distance: 18.0
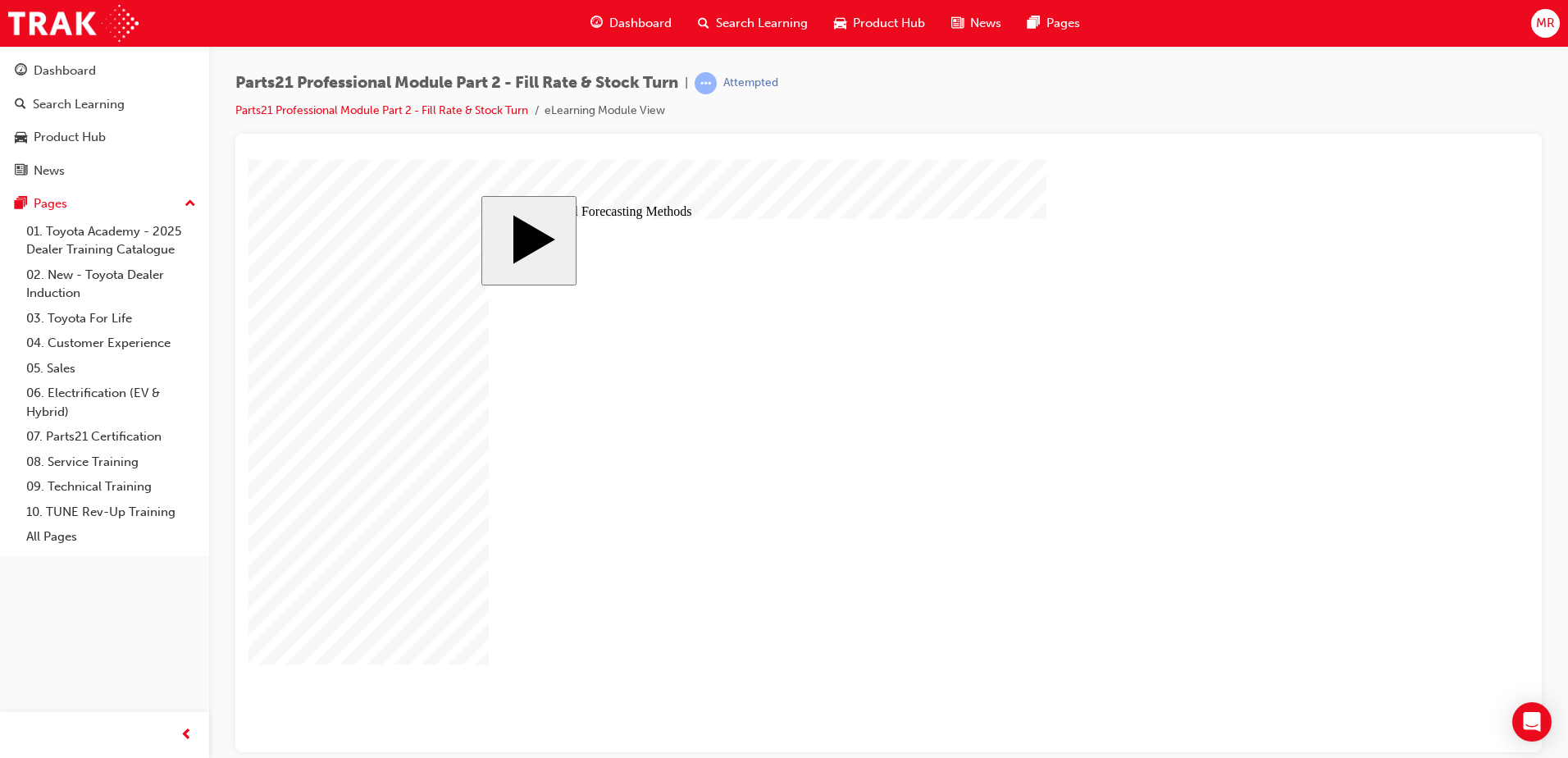
checkbox input "true"
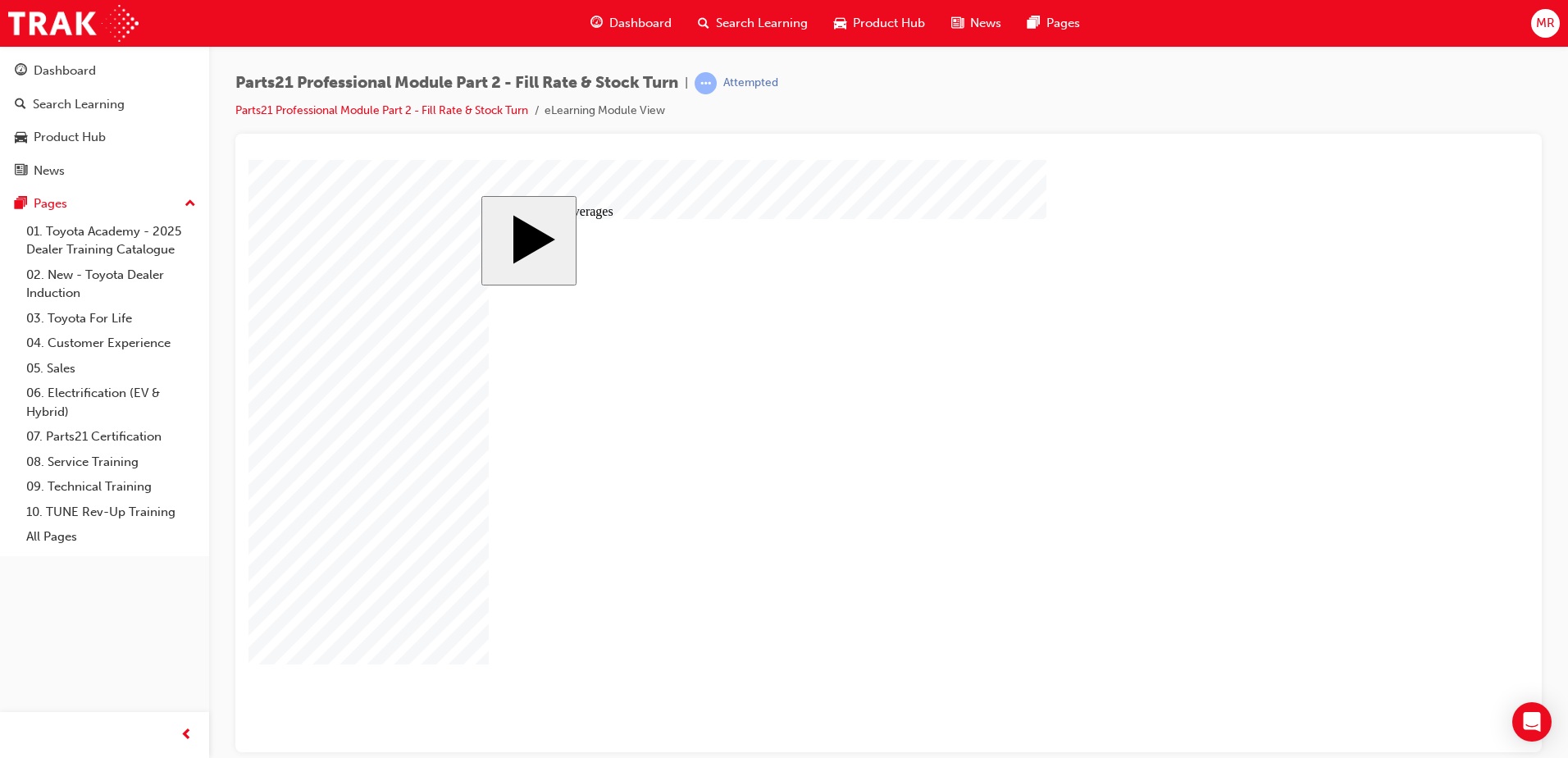
checkbox input "true"
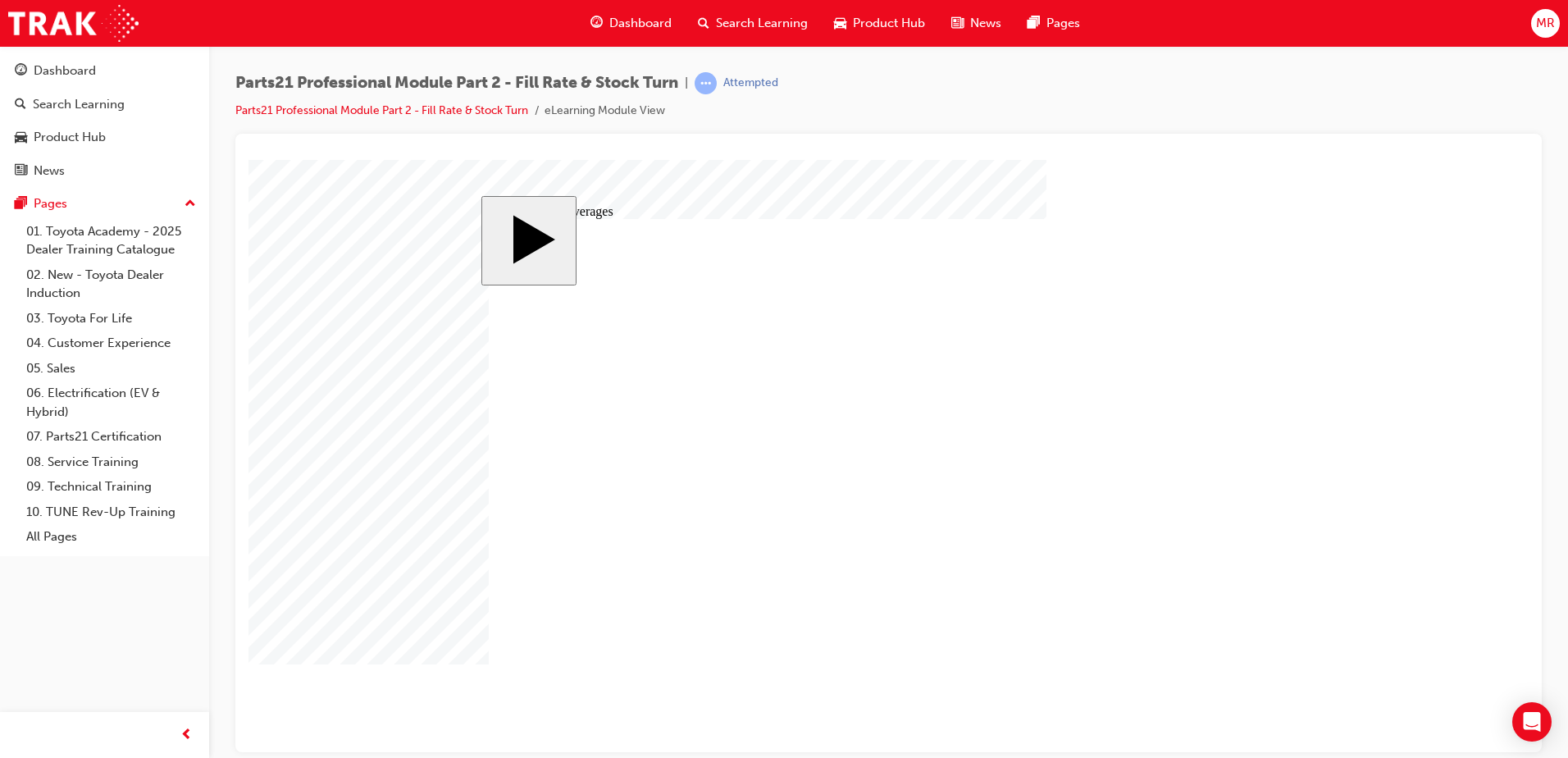
checkbox input "true"
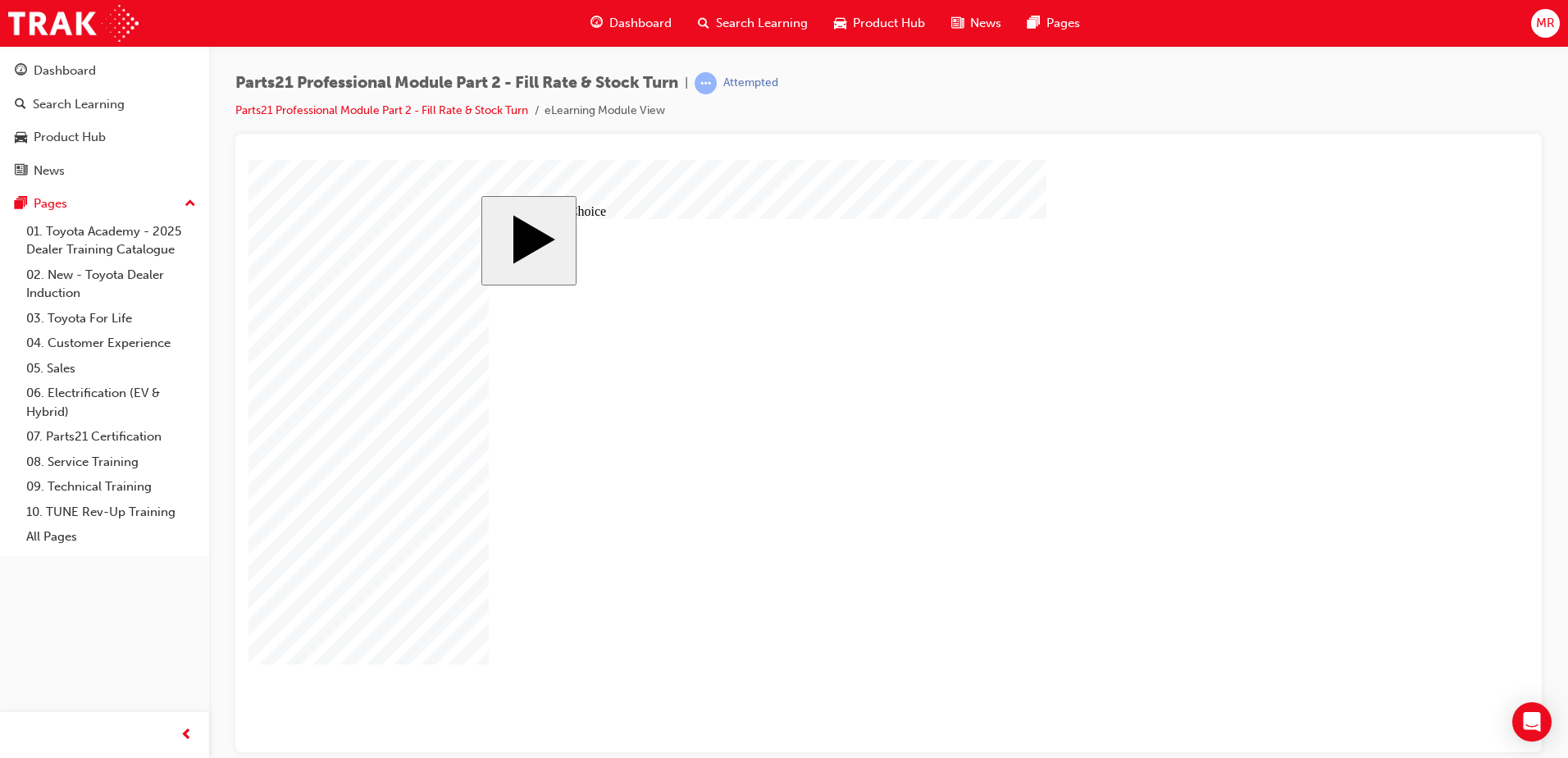
radio input "false"
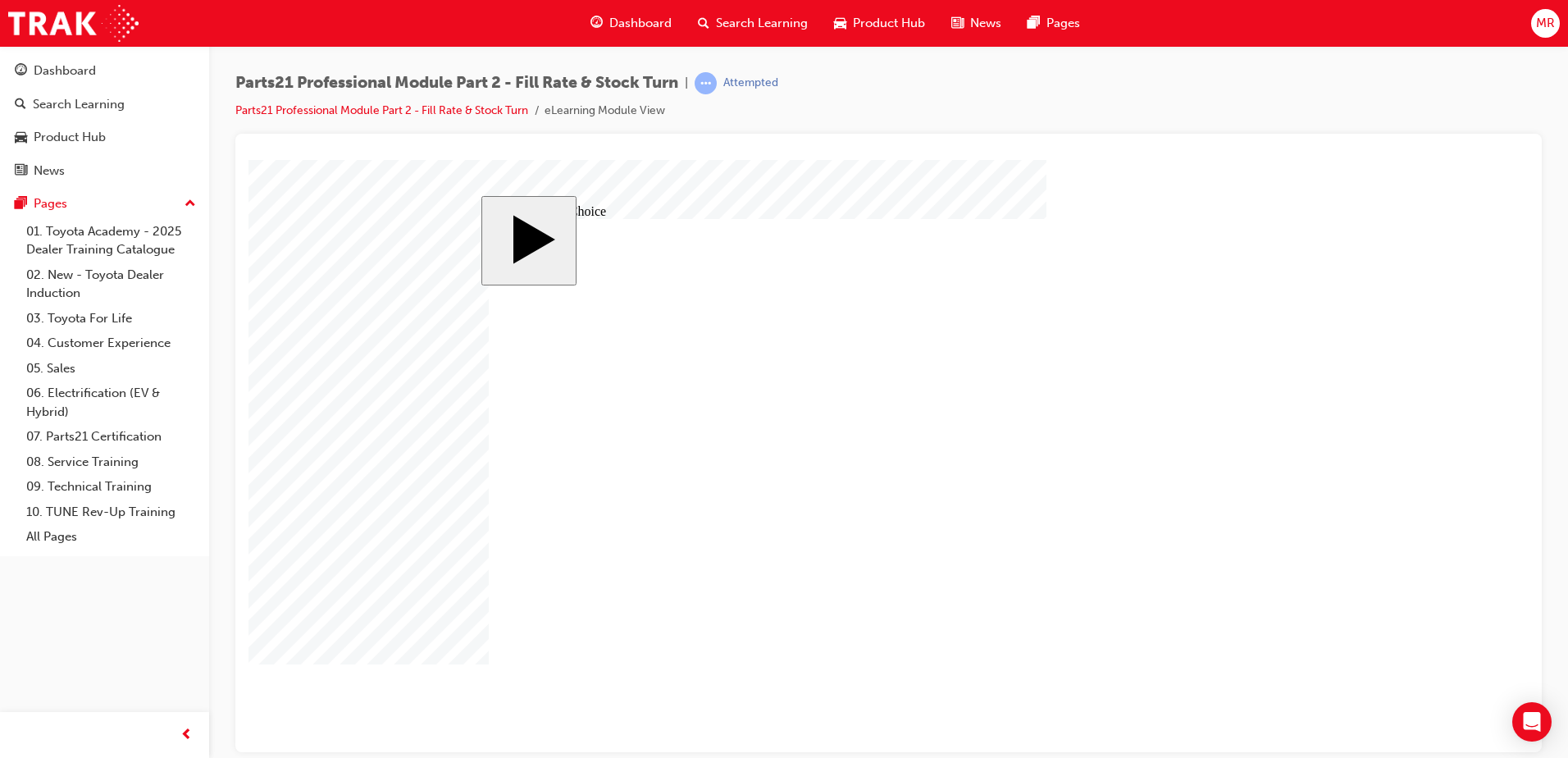
radio input "true"
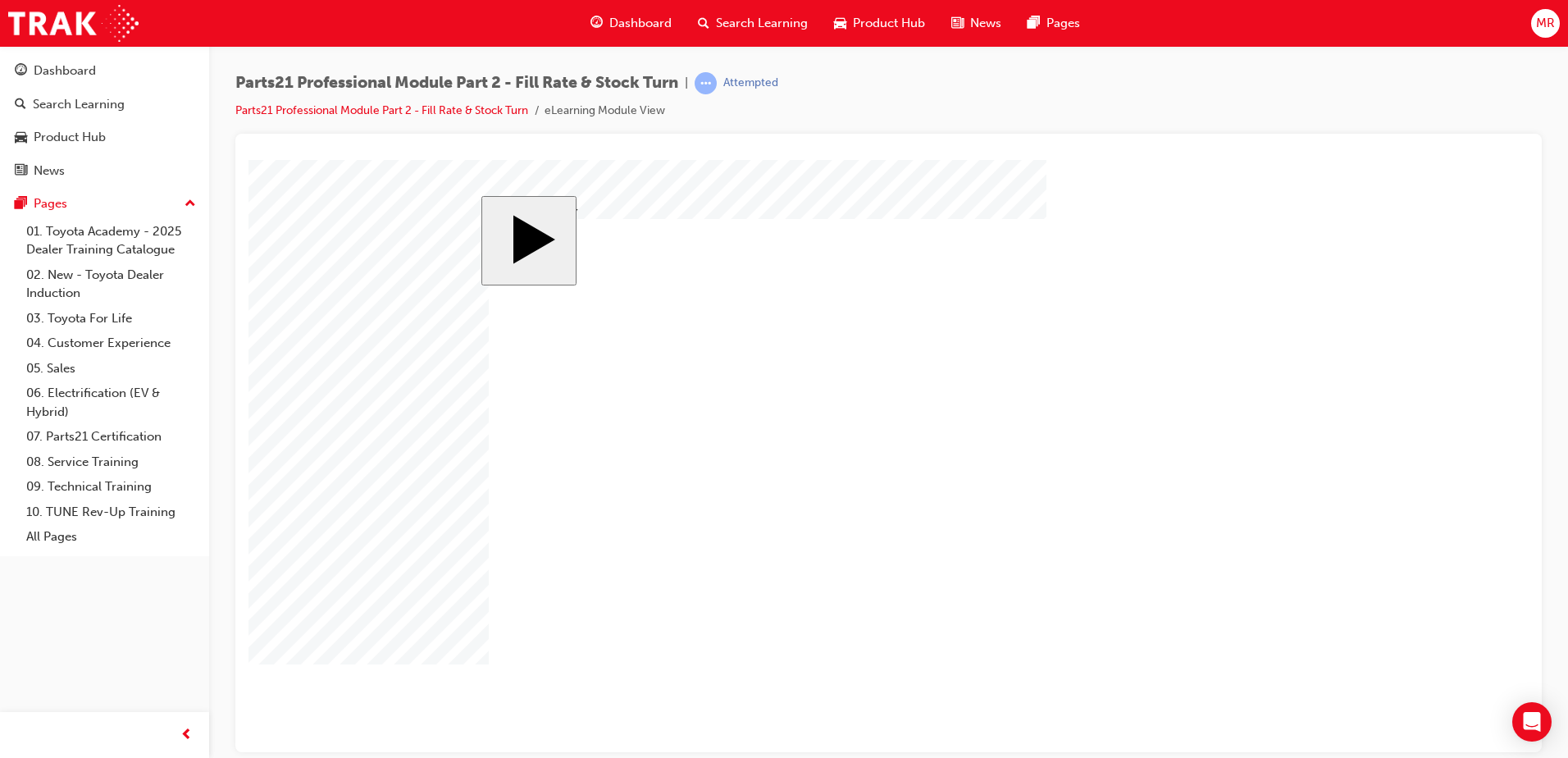
drag, startPoint x: 830, startPoint y: 608, endPoint x: 1069, endPoint y: 546, distance: 246.9
drag, startPoint x: 981, startPoint y: 609, endPoint x: 755, endPoint y: 541, distance: 236.0
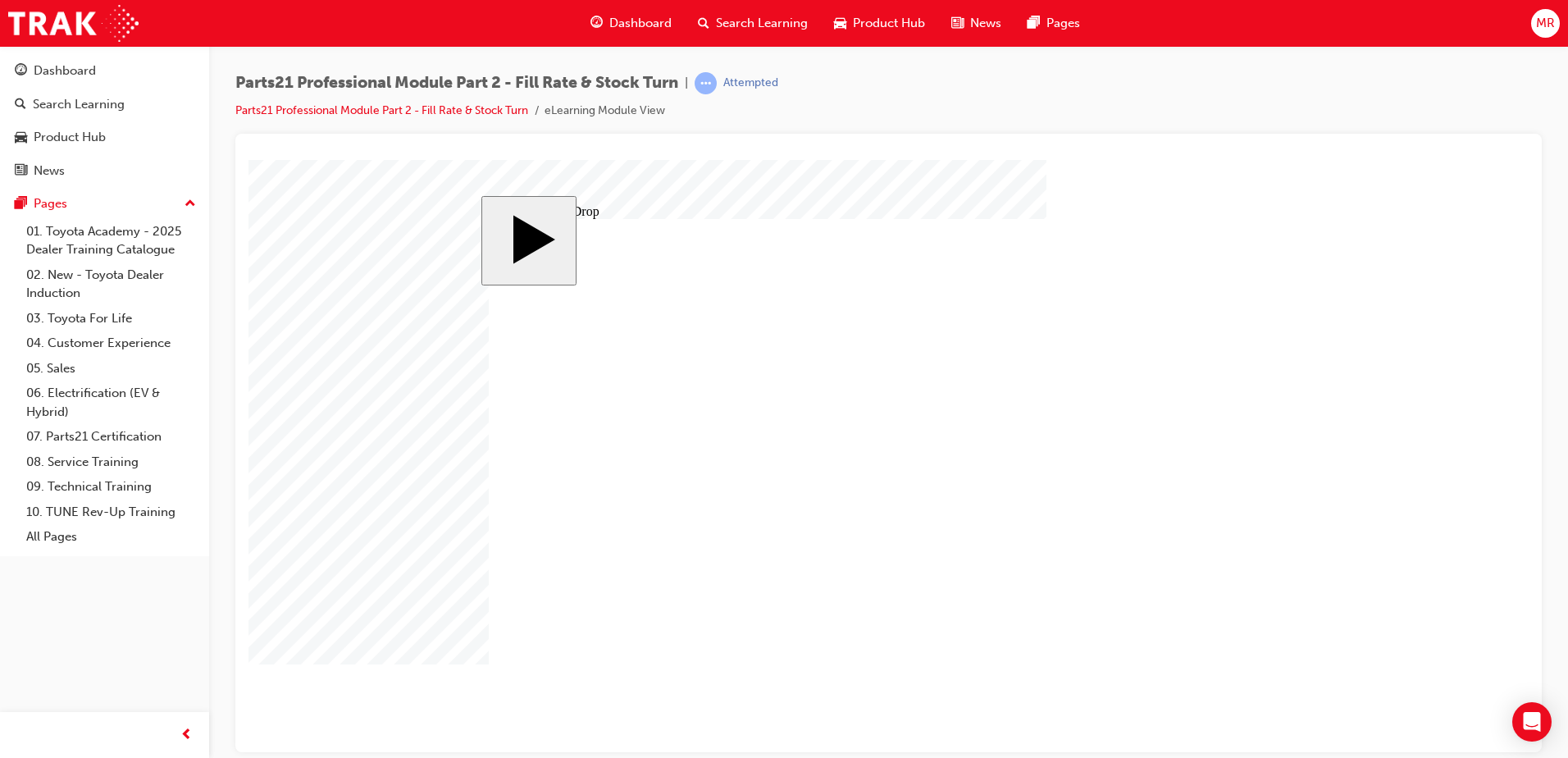
drag, startPoint x: 801, startPoint y: 452, endPoint x: 1210, endPoint y: 448, distance: 409.0
drag, startPoint x: 783, startPoint y: 358, endPoint x: 1058, endPoint y: 384, distance: 276.2
drag, startPoint x: 556, startPoint y: 353, endPoint x: 1155, endPoint y: 388, distance: 600.0
drag, startPoint x: 768, startPoint y: 507, endPoint x: 913, endPoint y: 498, distance: 145.3
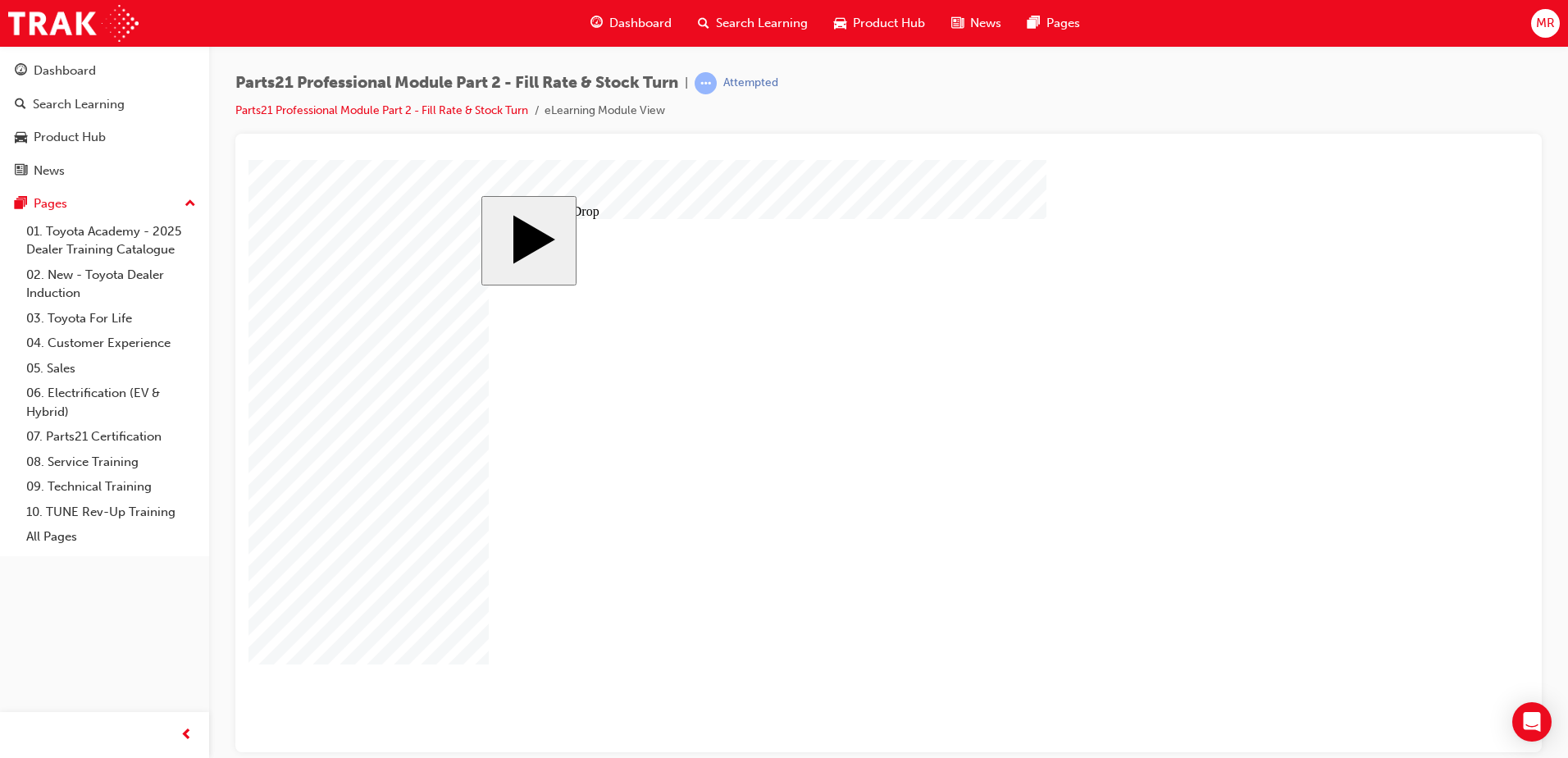
drag, startPoint x: 549, startPoint y: 564, endPoint x: 1034, endPoint y: 481, distance: 492.1
drag, startPoint x: 686, startPoint y: 370, endPoint x: 1204, endPoint y: 477, distance: 528.9
drag, startPoint x: 706, startPoint y: 493, endPoint x: 904, endPoint y: 568, distance: 211.7
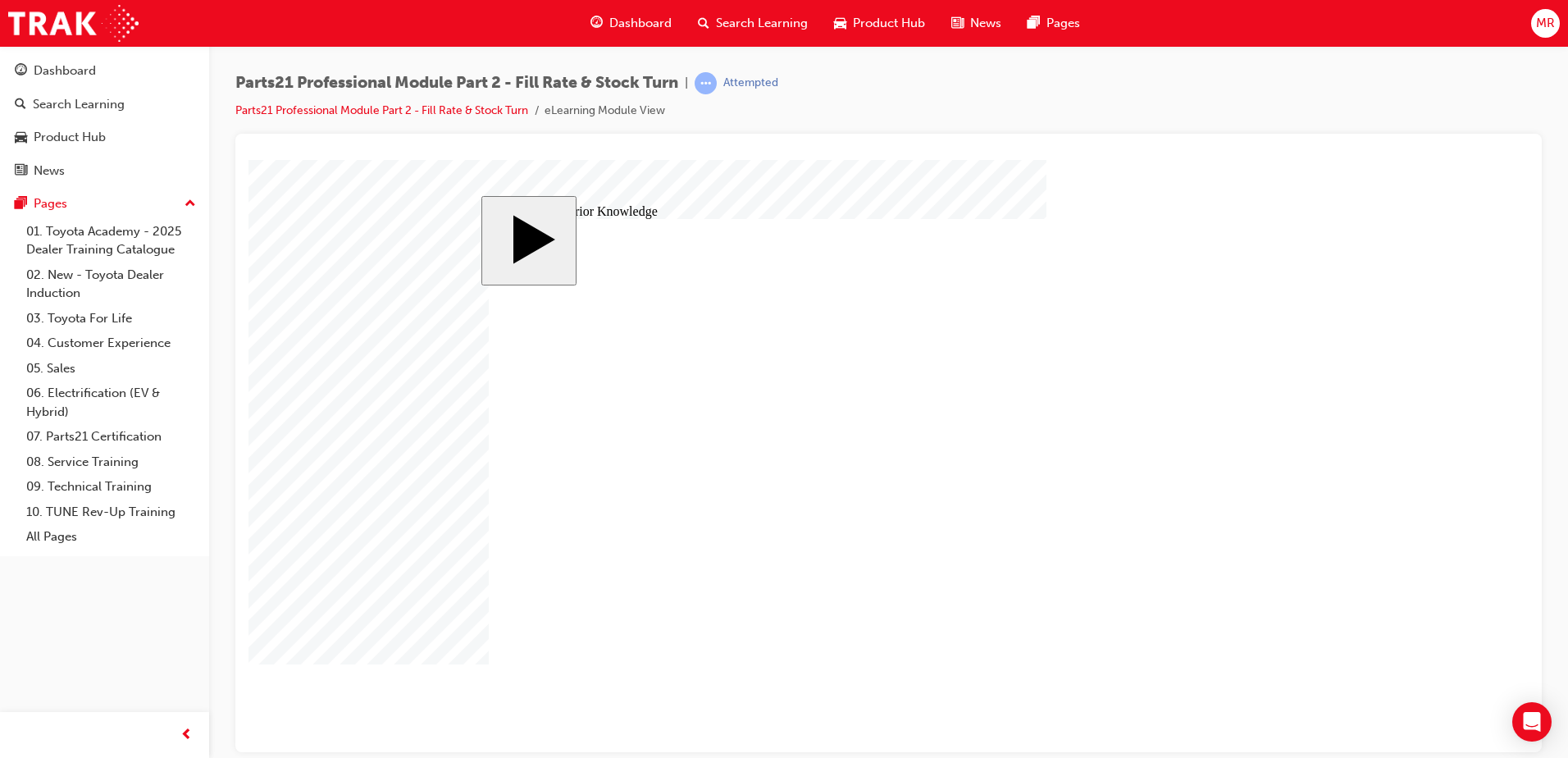
drag, startPoint x: 599, startPoint y: 554, endPoint x: 953, endPoint y: 532, distance: 354.7
drag, startPoint x: 630, startPoint y: 514, endPoint x: 1000, endPoint y: 467, distance: 373.0
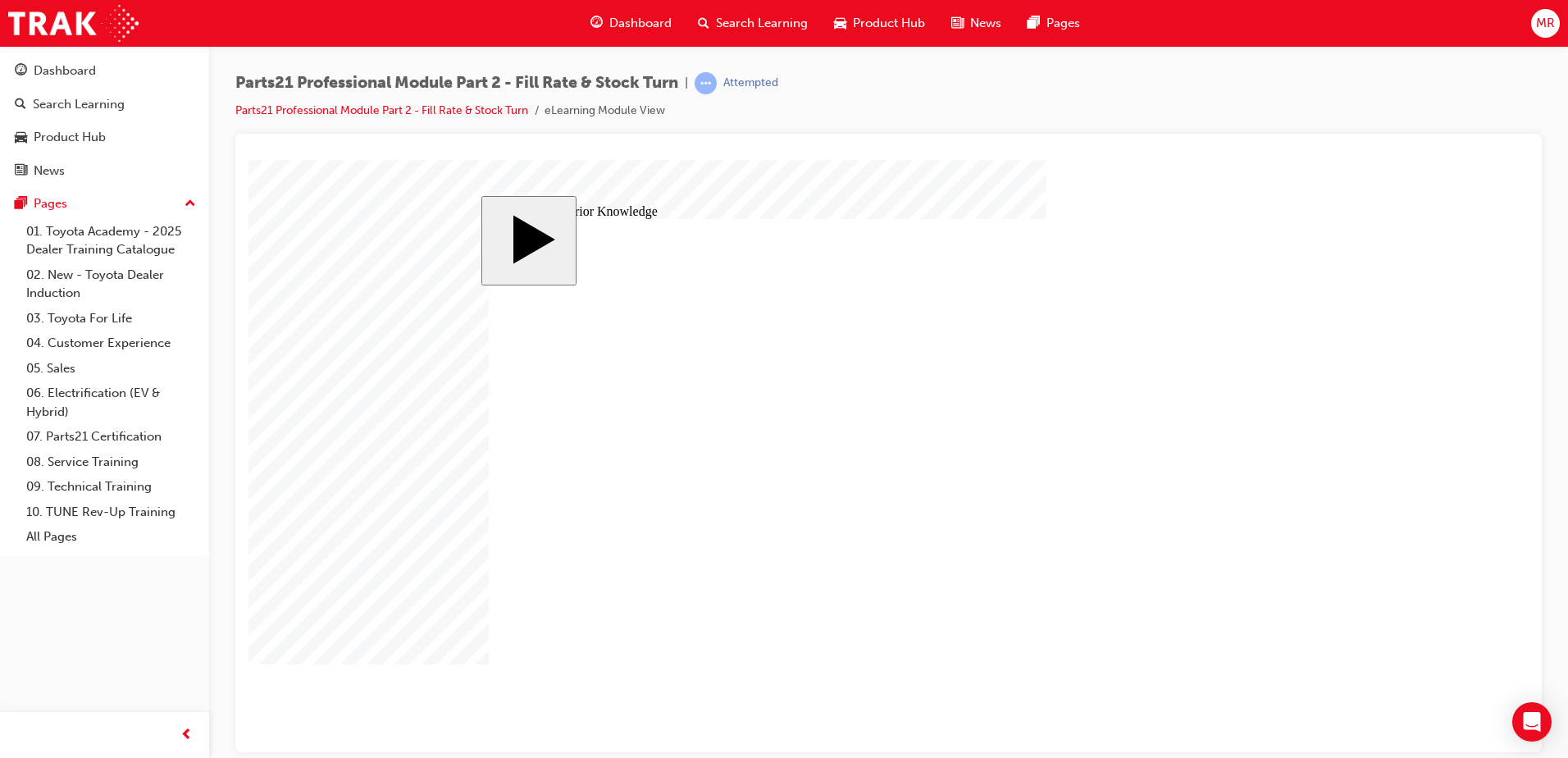
drag, startPoint x: 609, startPoint y: 473, endPoint x: 987, endPoint y: 385, distance: 388.1
drag, startPoint x: 658, startPoint y: 384, endPoint x: 1017, endPoint y: 418, distance: 360.6
drag, startPoint x: 618, startPoint y: 427, endPoint x: 985, endPoint y: 575, distance: 395.7
drag, startPoint x: 967, startPoint y: 421, endPoint x: 661, endPoint y: 444, distance: 306.9
drag, startPoint x: 639, startPoint y: 590, endPoint x: 991, endPoint y: 415, distance: 393.1
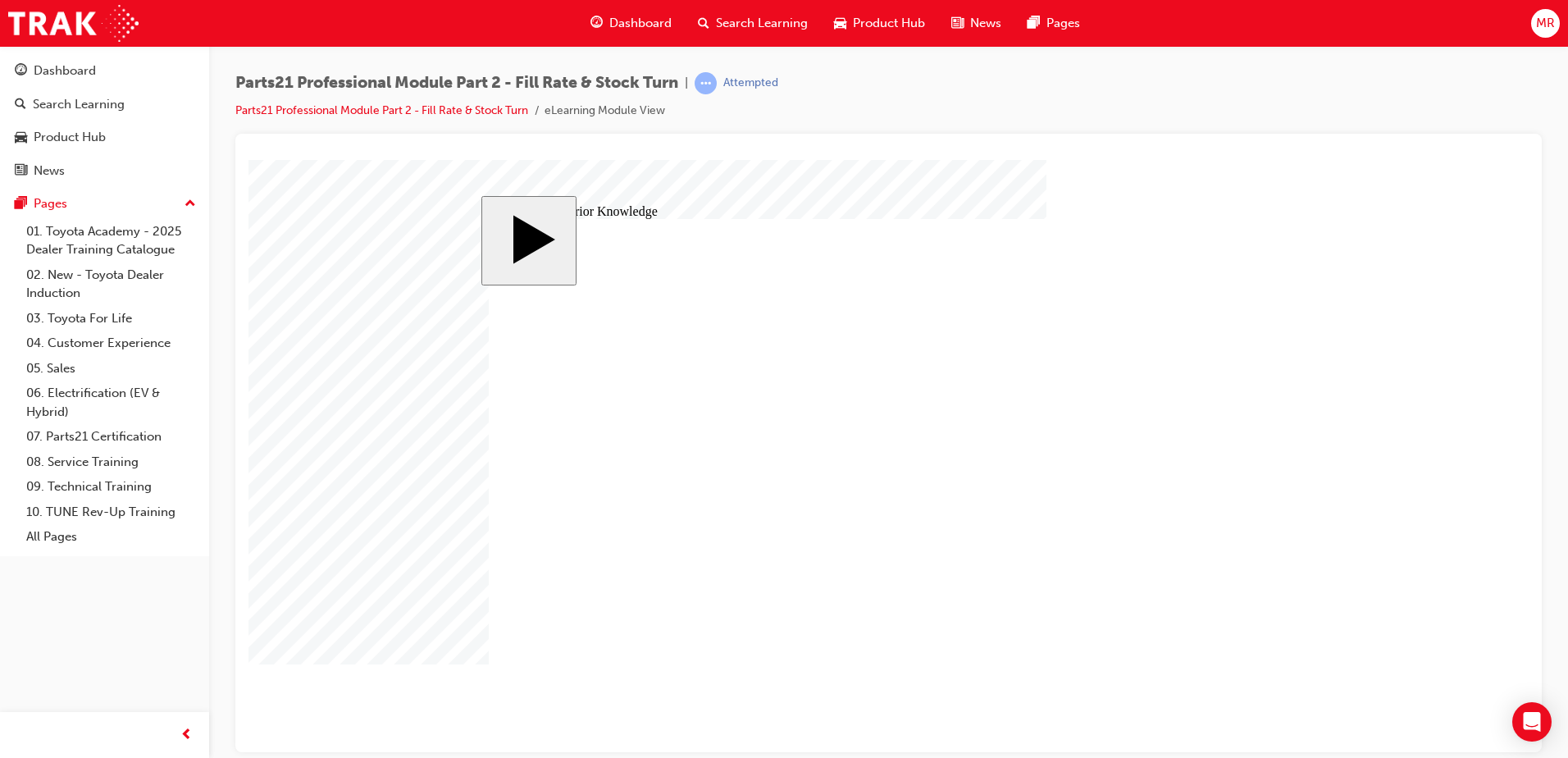
drag, startPoint x: 1083, startPoint y: 461, endPoint x: 742, endPoint y: 455, distance: 341.1
drag, startPoint x: 1081, startPoint y: 449, endPoint x: 668, endPoint y: 447, distance: 413.0
drag, startPoint x: 639, startPoint y: 515, endPoint x: 999, endPoint y: 472, distance: 362.6
drag, startPoint x: 623, startPoint y: 387, endPoint x: 967, endPoint y: 610, distance: 410.0
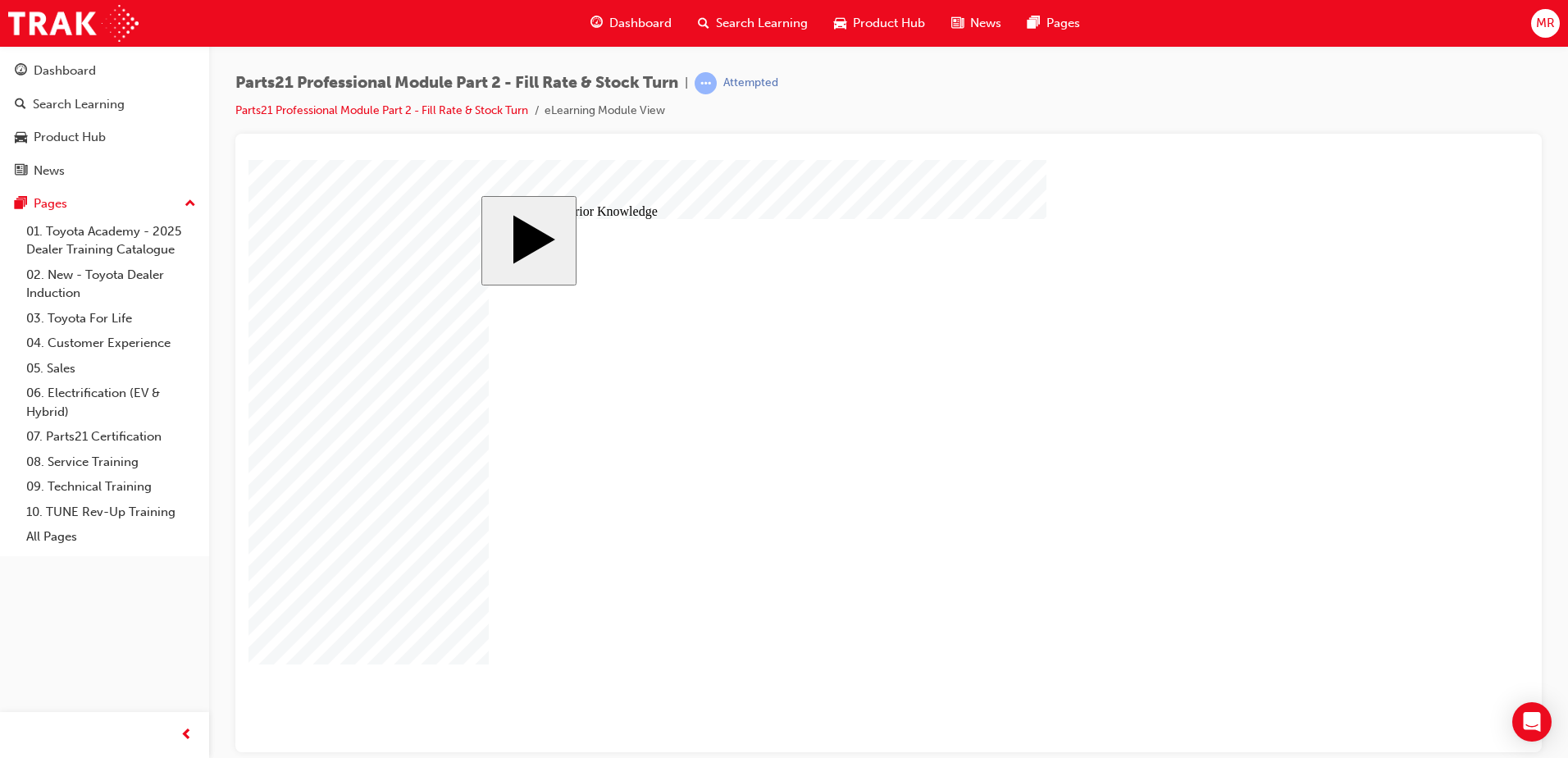
radio input "true"
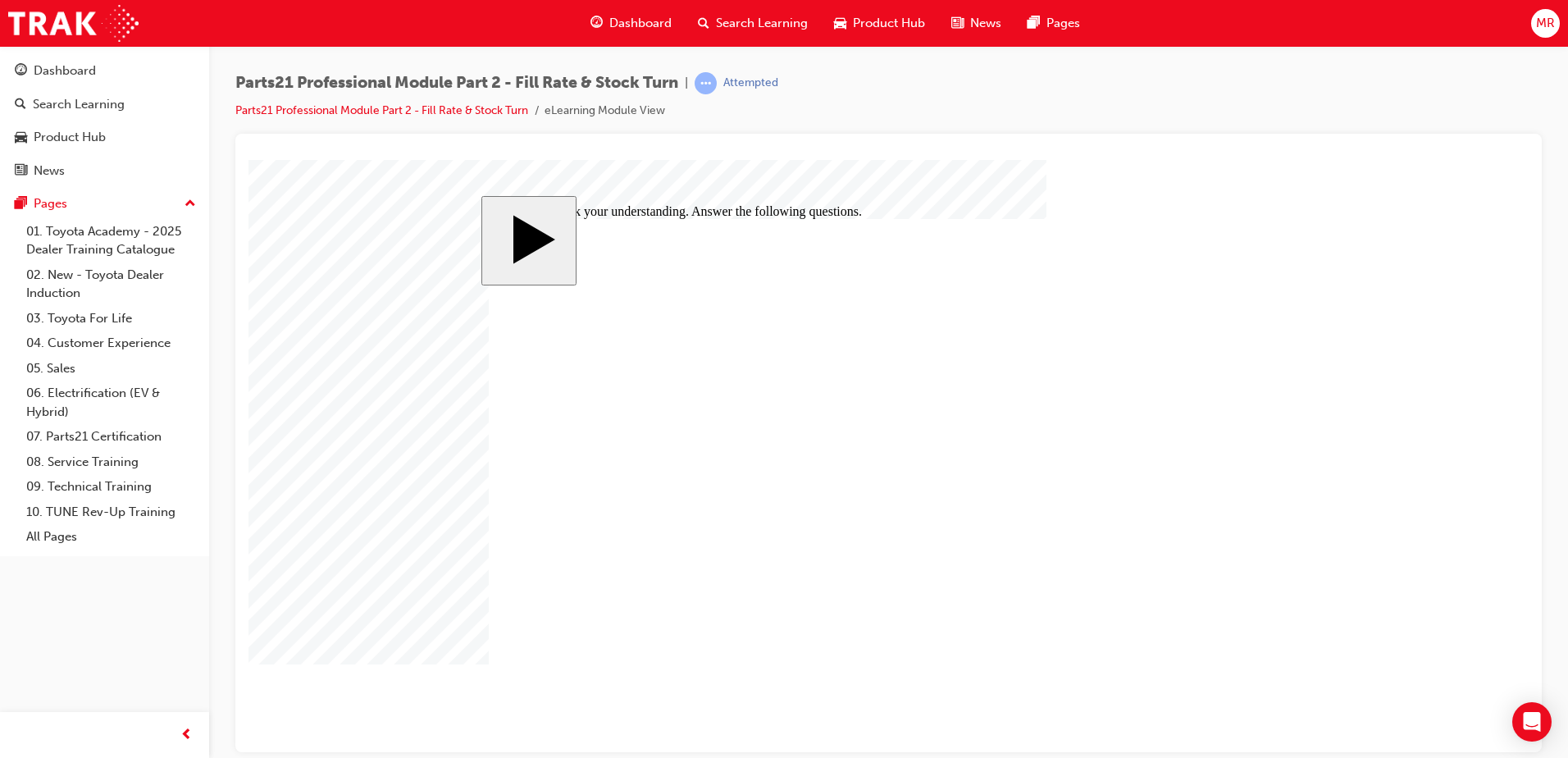
checkbox input "true"
drag, startPoint x: 578, startPoint y: 401, endPoint x: 1156, endPoint y: 420, distance: 578.3
drag, startPoint x: 572, startPoint y: 480, endPoint x: 807, endPoint y: 417, distance: 243.3
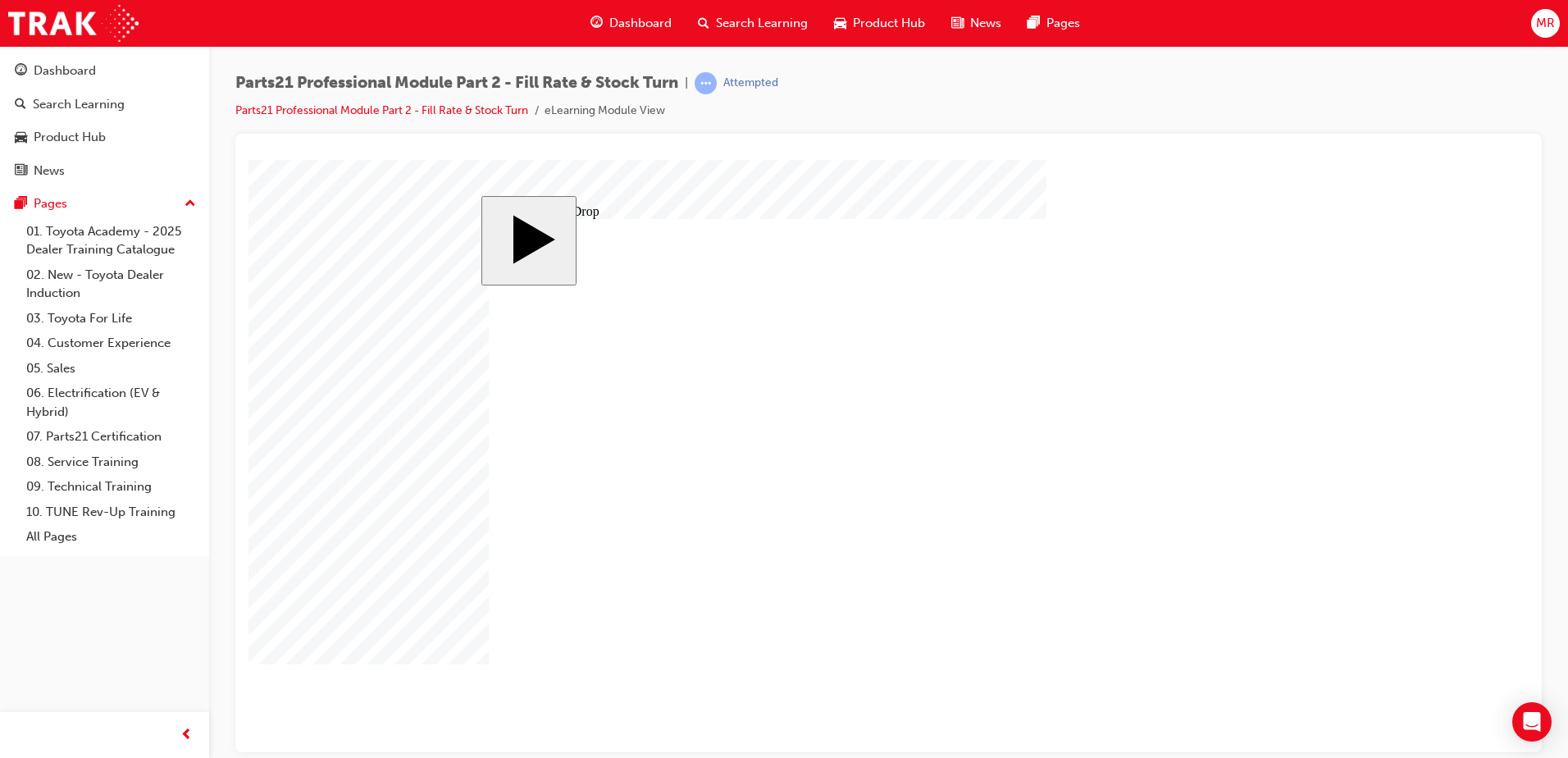
drag, startPoint x: 634, startPoint y: 551, endPoint x: 1006, endPoint y: 398, distance: 402.2
drag, startPoint x: 1024, startPoint y: 431, endPoint x: 466, endPoint y: 486, distance: 560.7
drag, startPoint x: 1194, startPoint y: 425, endPoint x: 1005, endPoint y: 439, distance: 189.5
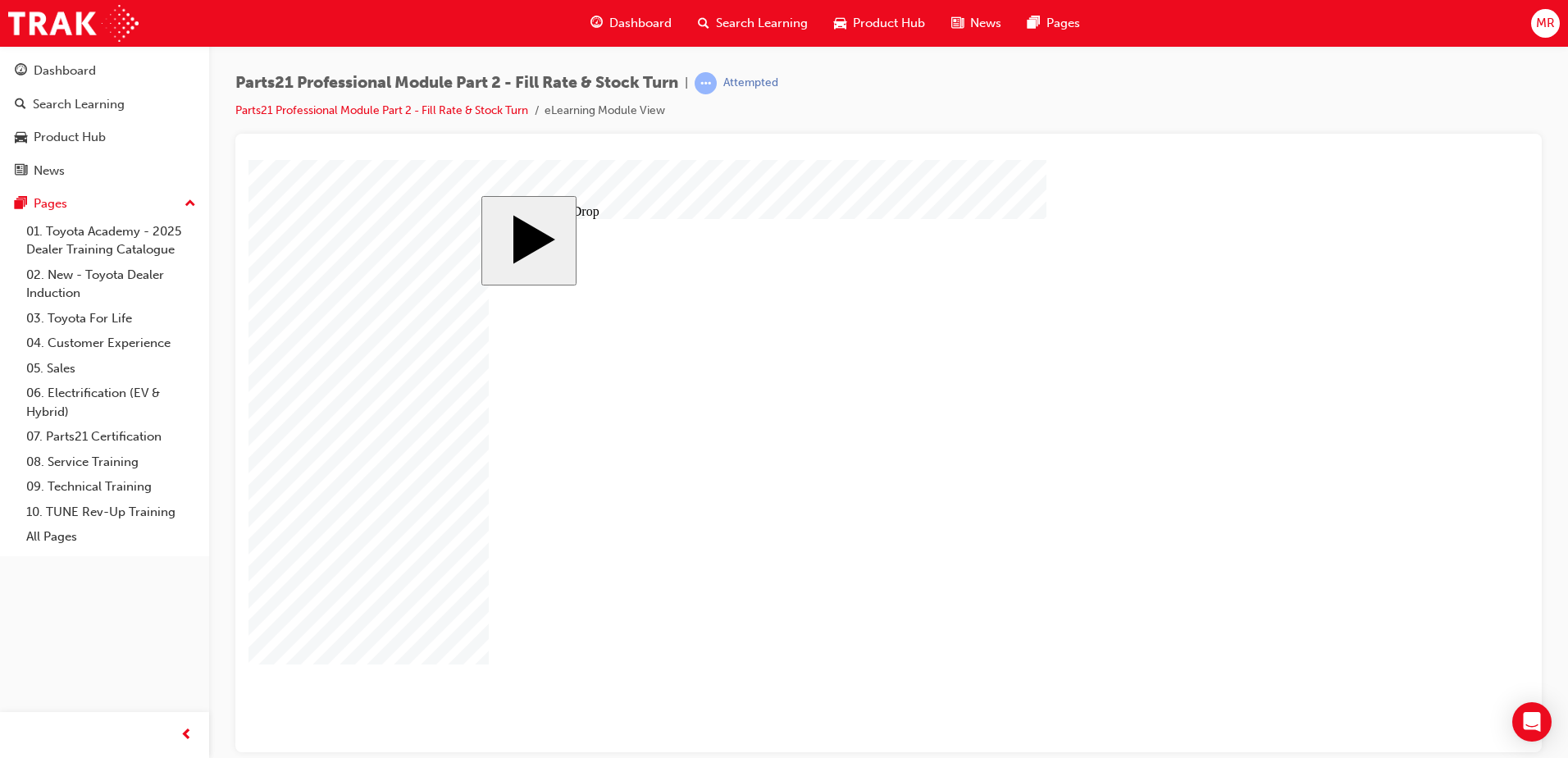
drag, startPoint x: 592, startPoint y: 556, endPoint x: 1159, endPoint y: 414, distance: 584.5
radio input "true"
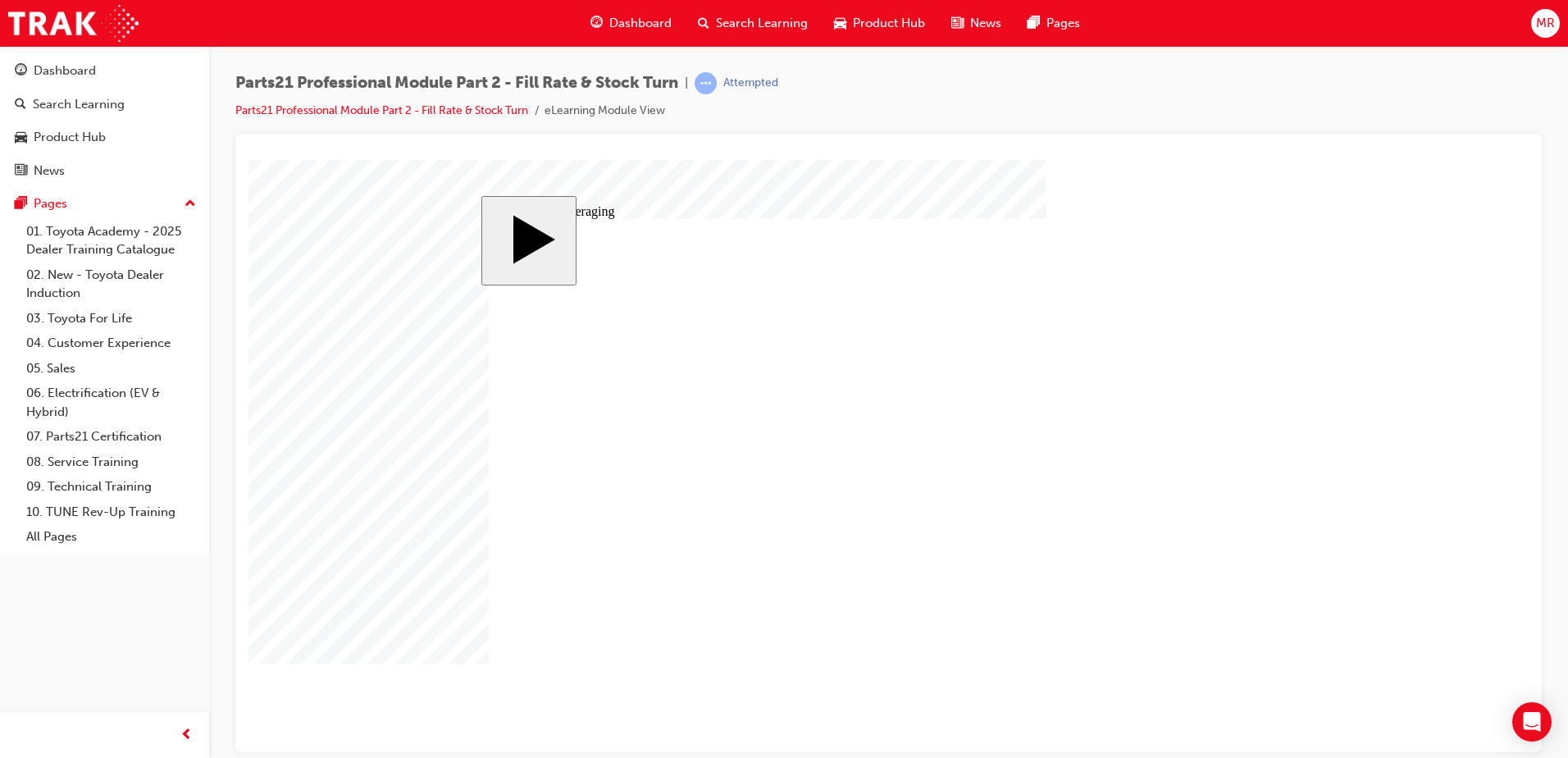
drag, startPoint x: 774, startPoint y: 394, endPoint x: 777, endPoint y: 379, distance: 15.3
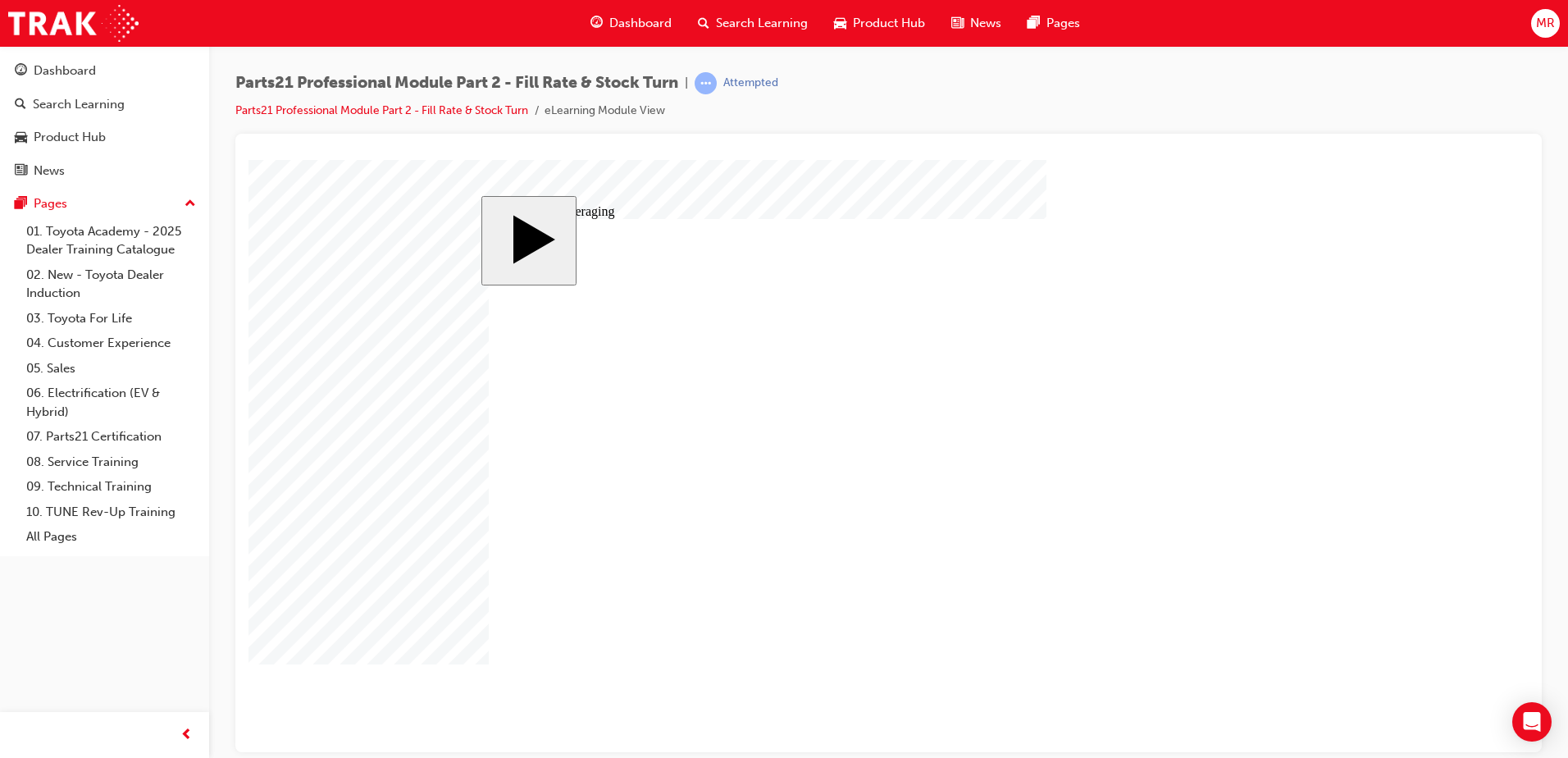
drag, startPoint x: 780, startPoint y: 394, endPoint x: 880, endPoint y: 388, distance: 100.2
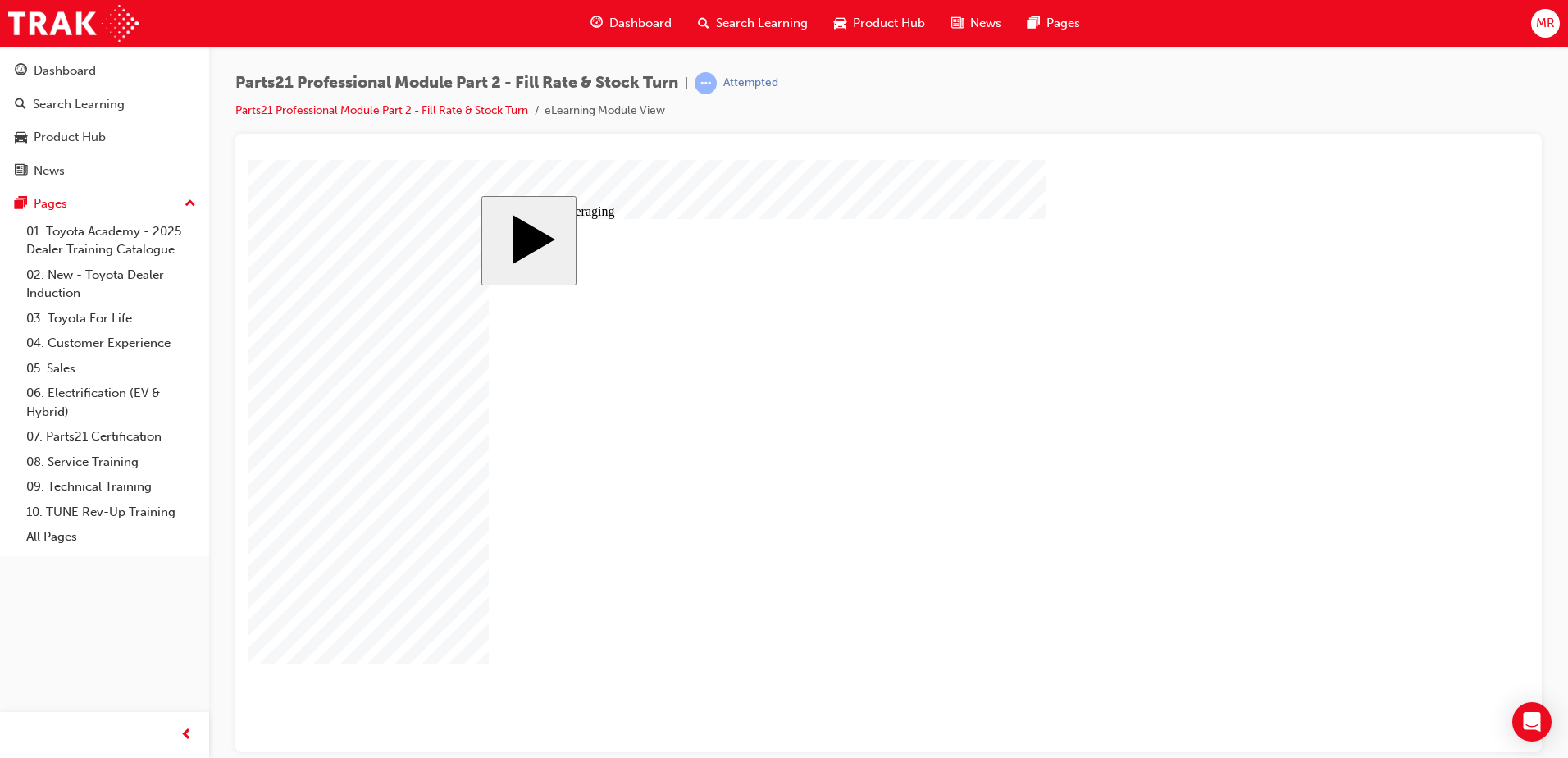
type input "4"
